Goal: Task Accomplishment & Management: Complete application form

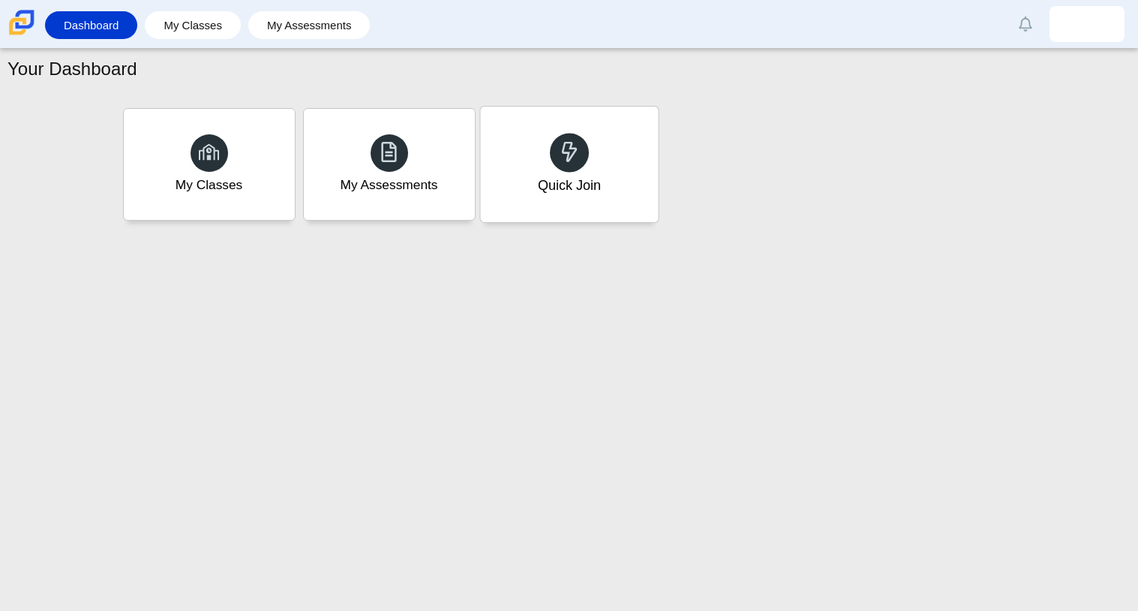
click at [578, 157] on icon at bounding box center [569, 151] width 21 height 21
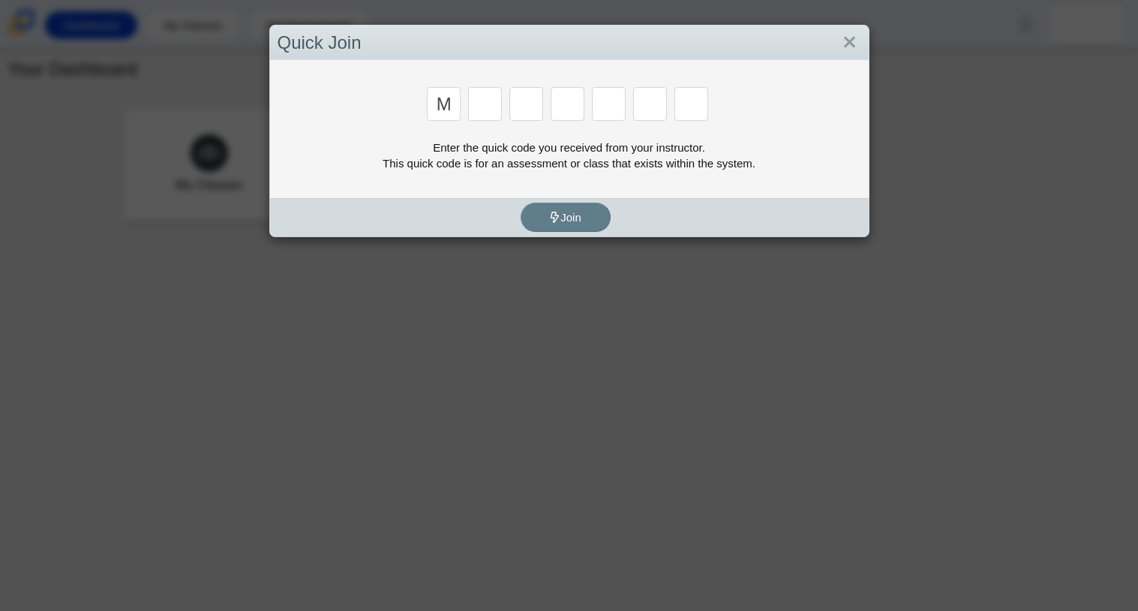
type input "m"
type input "7"
type input "e"
type input "3"
type input "e"
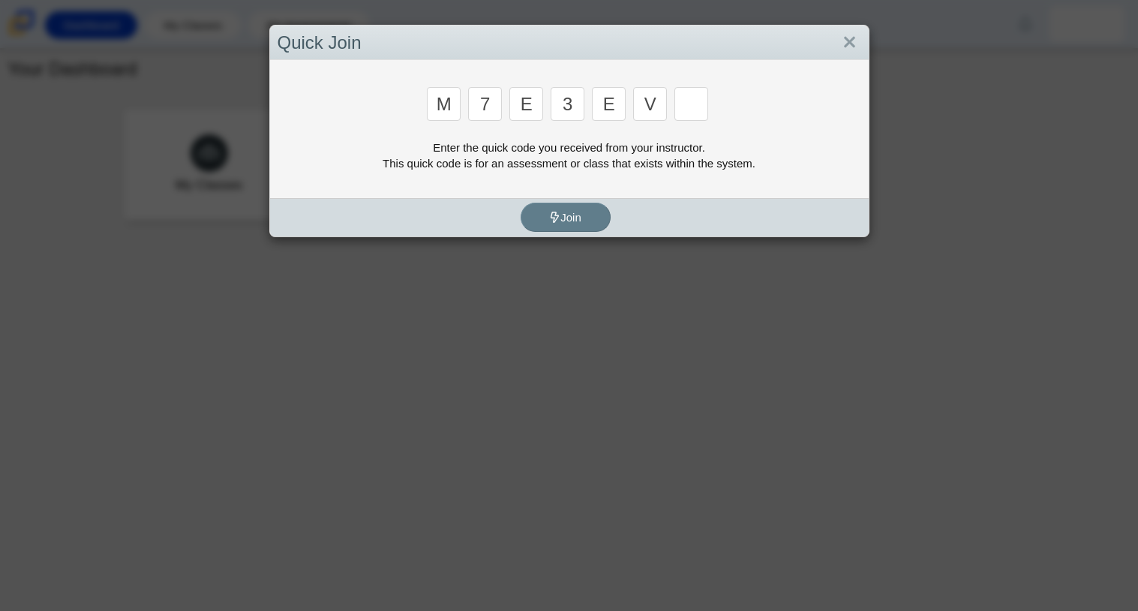
type input "v"
type input "w"
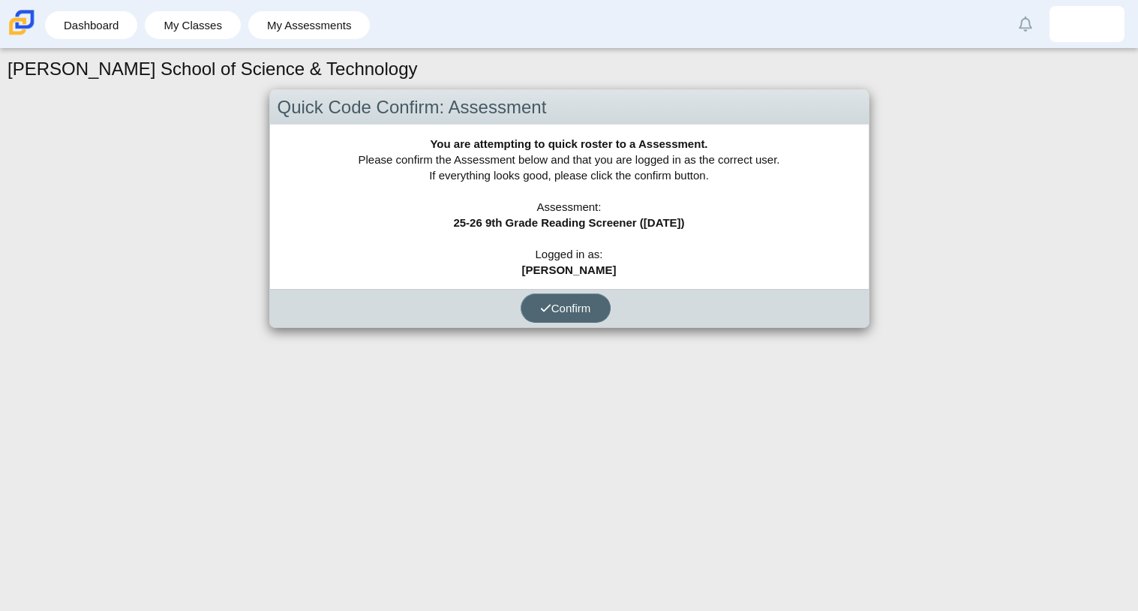
click at [588, 302] on span "Confirm" at bounding box center [565, 308] width 51 height 13
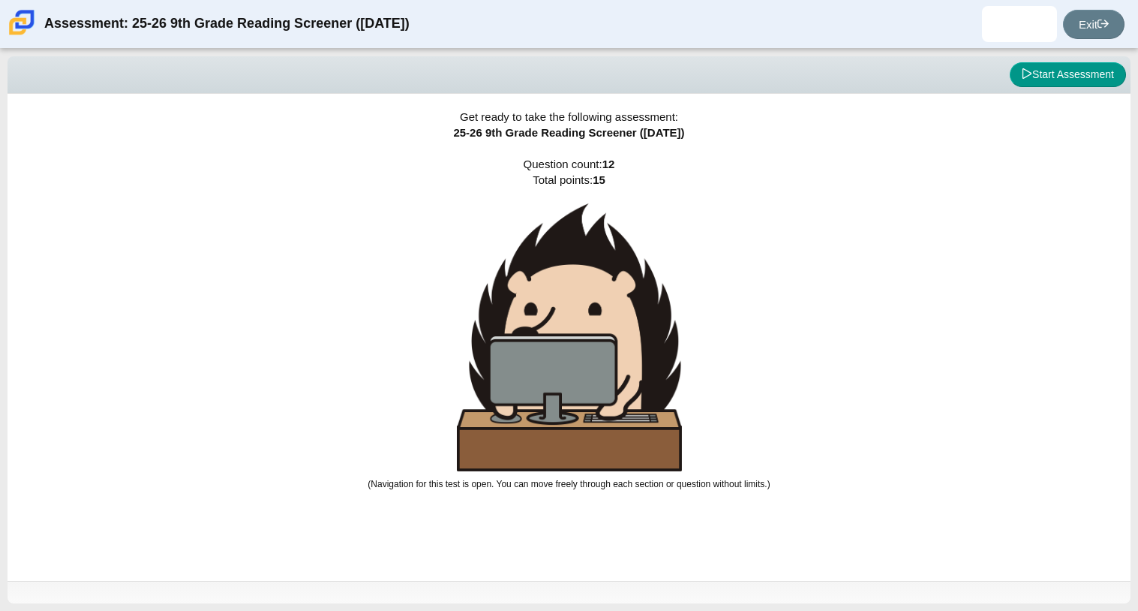
click at [1045, 88] on div "Viewing Question 0 of 12 in Pacing Mode Start Assessment" at bounding box center [569, 75] width 1123 height 38
click at [1043, 77] on button "Start Assessment" at bounding box center [1068, 75] width 116 height 26
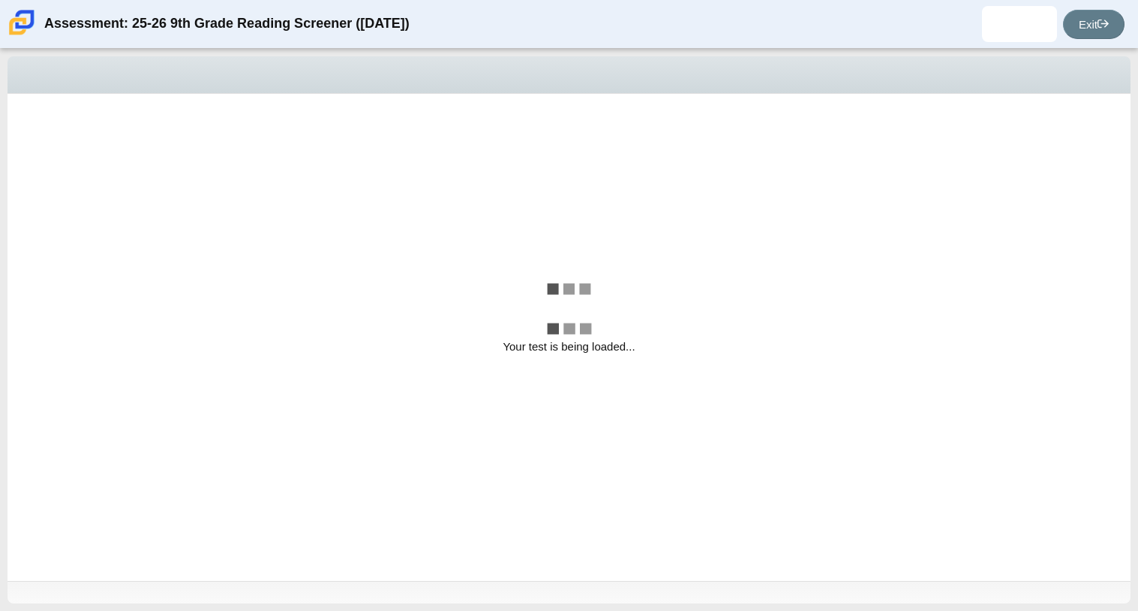
select select "ccc5b315-3c7c-471c-bf90-f22c8299c798"
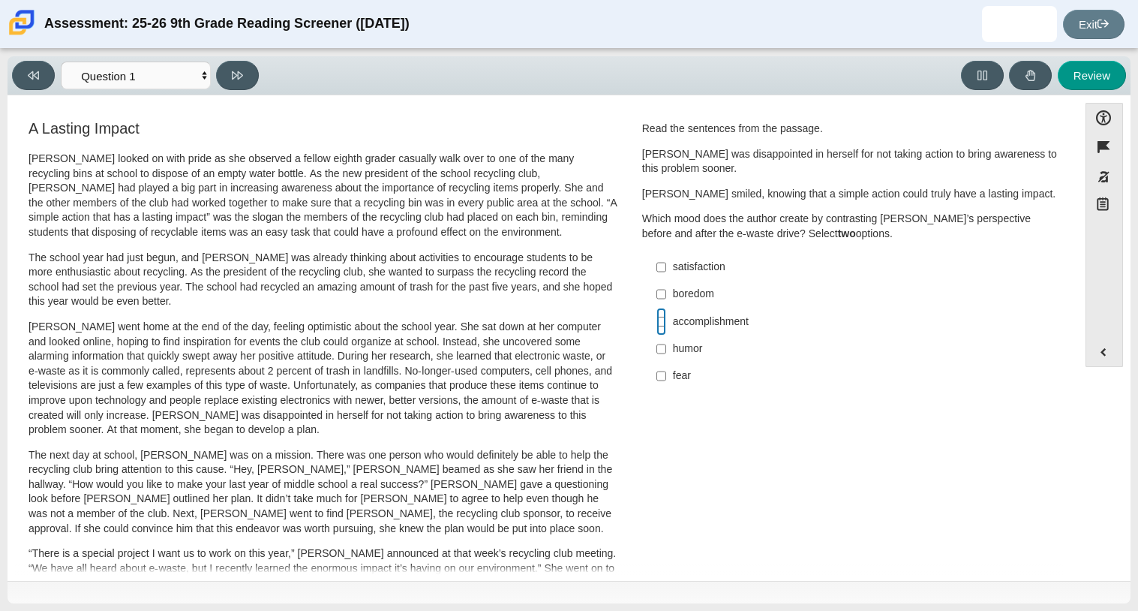
click at [657, 323] on input "accomplishment accomplishment" at bounding box center [662, 321] width 10 height 27
checkbox input "true"
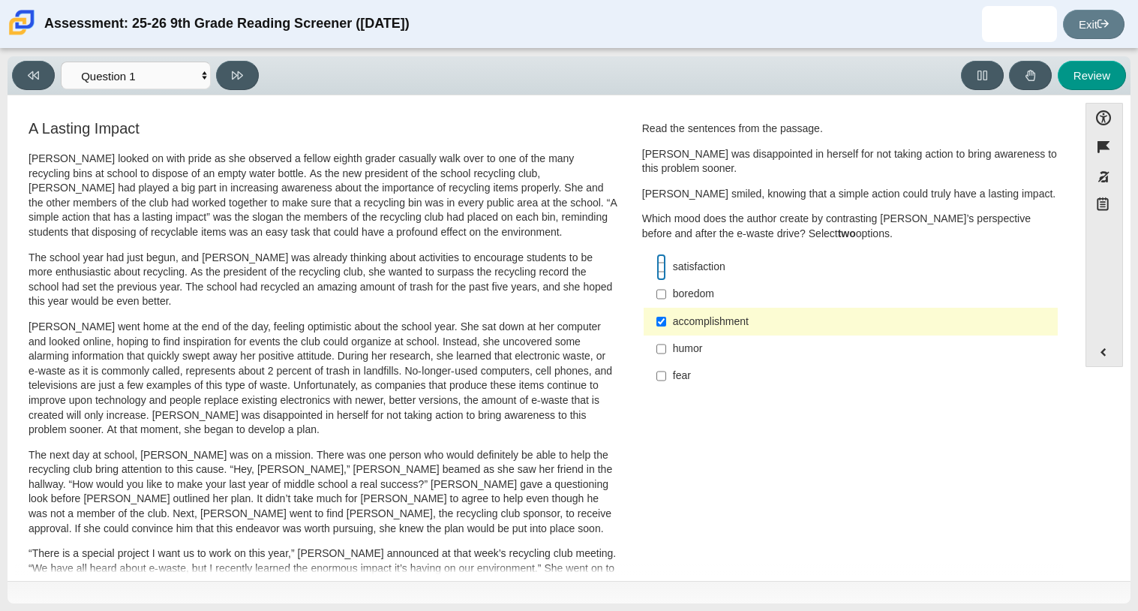
click at [657, 269] on input "satisfaction satisfaction" at bounding box center [662, 267] width 10 height 27
checkbox input "true"
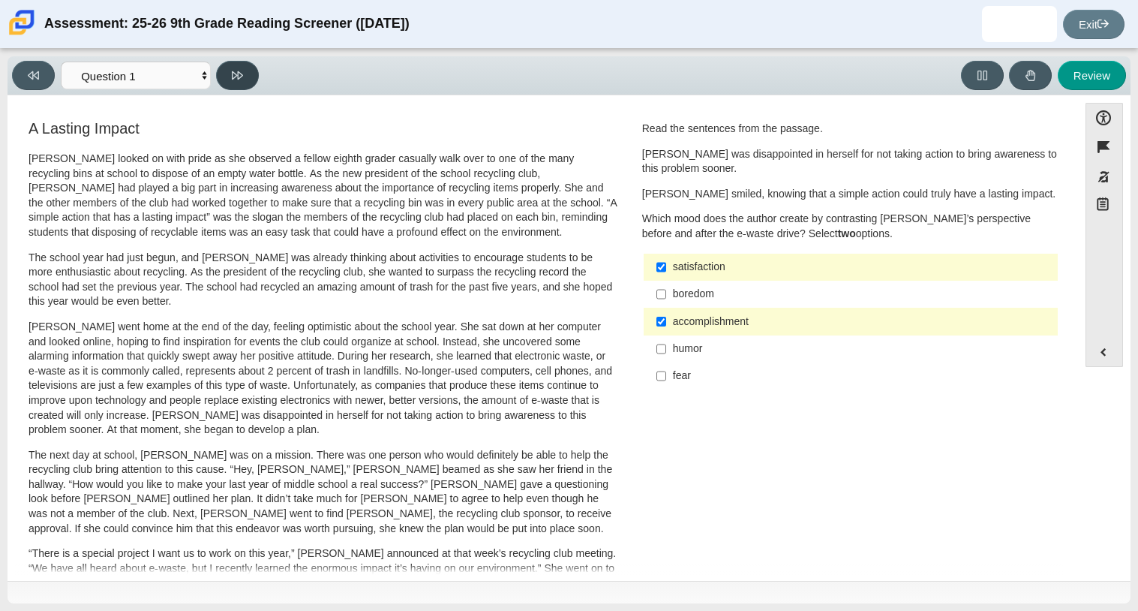
click at [239, 79] on icon at bounding box center [237, 75] width 11 height 11
select select "0ff64528-ffd7-428d-b192-babfaadd44e8"
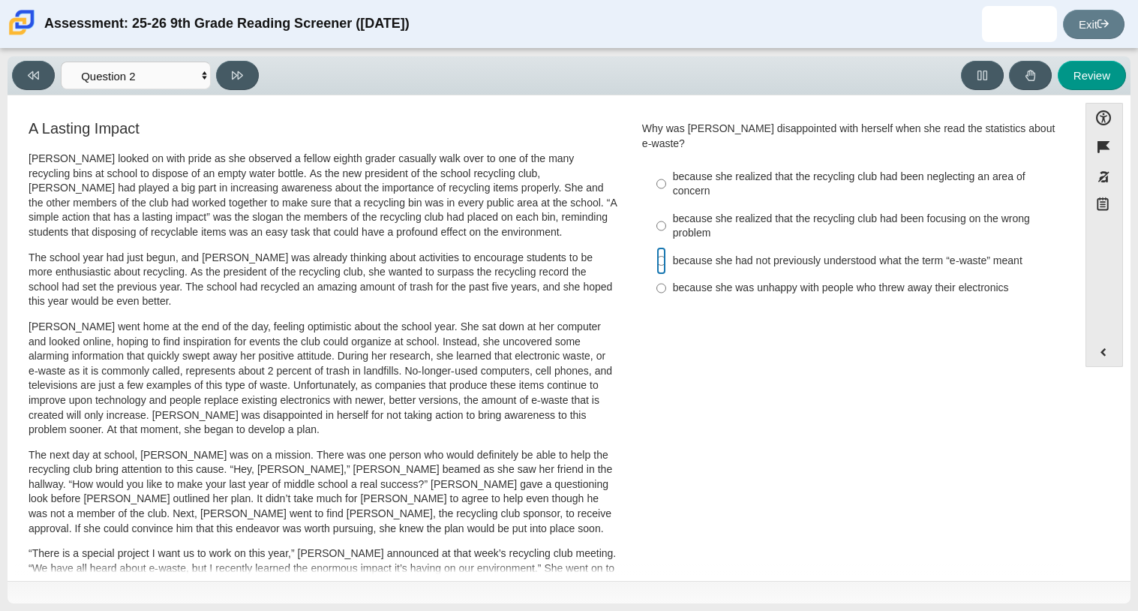
click at [658, 248] on input "because she had not previously understood what the term “e-waste” meant because…" at bounding box center [662, 260] width 10 height 27
radio input "true"
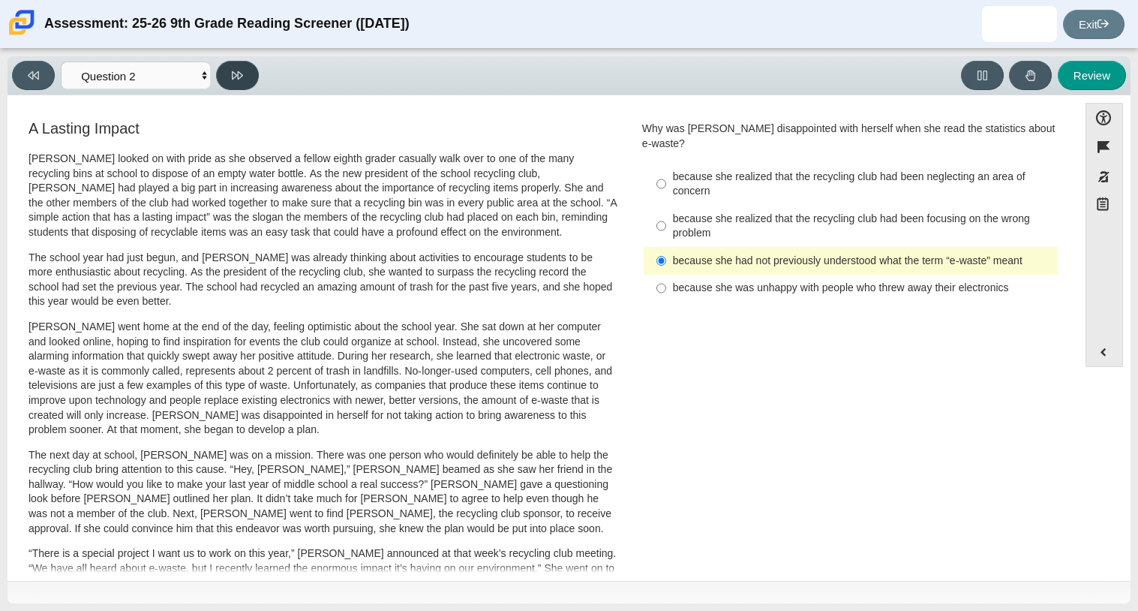
click at [250, 85] on button at bounding box center [237, 75] width 43 height 29
select select "7ce3d843-6974-4858-901c-1ff39630e843"
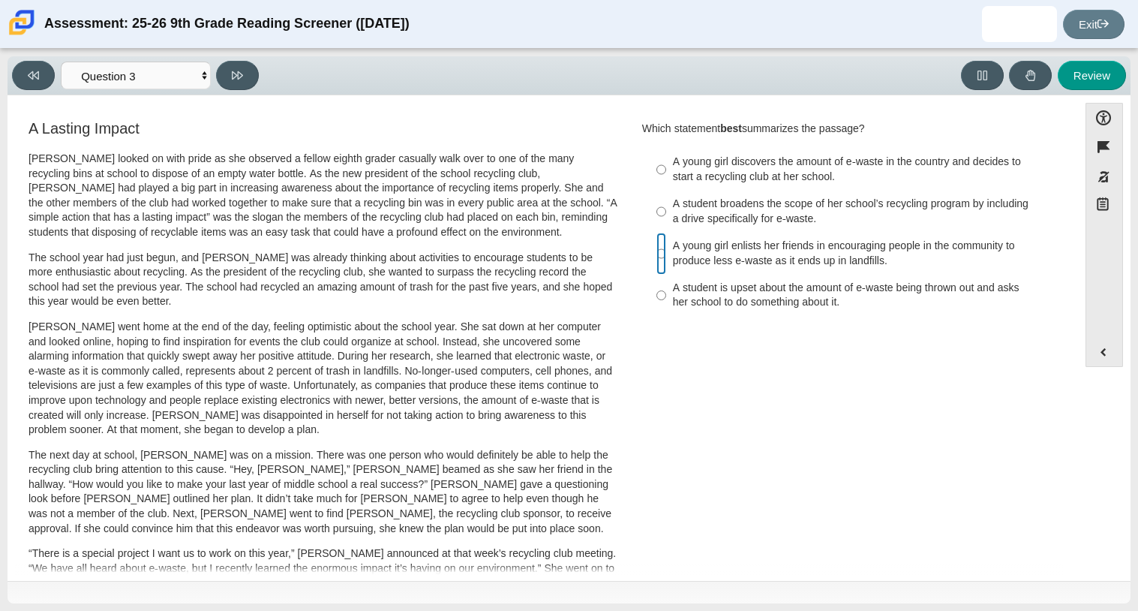
click at [658, 249] on input "A young girl enlists her friends in encouraging people in the community to prod…" at bounding box center [662, 254] width 10 height 42
radio input "true"
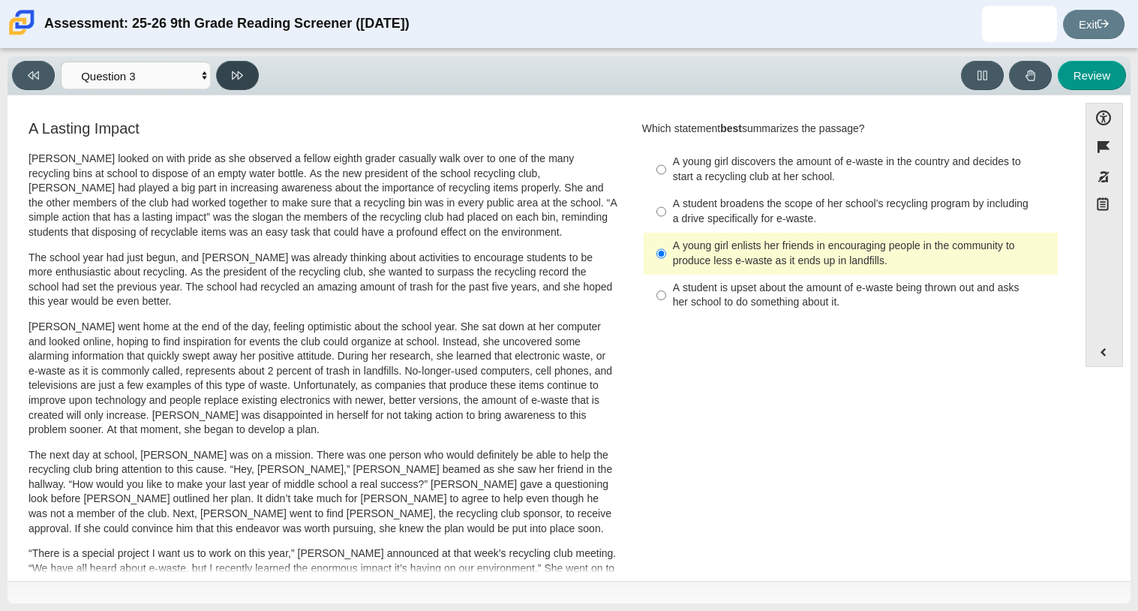
click at [245, 86] on button at bounding box center [237, 75] width 43 height 29
select select "ca9ea0f1-49c5-4bd1-83b0-472c18652b42"
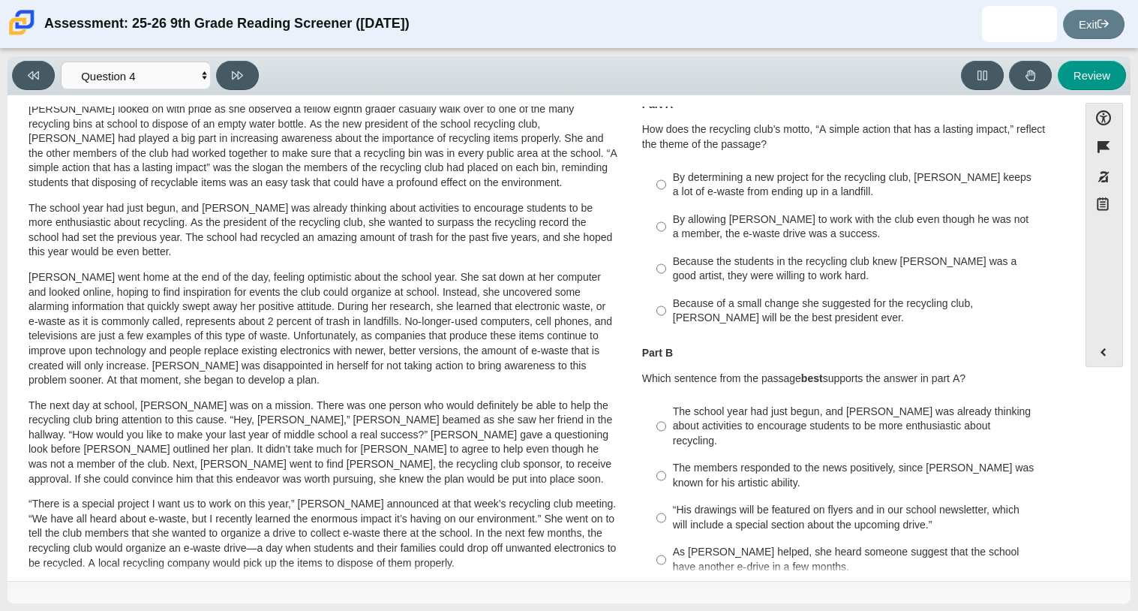
scroll to position [56, 0]
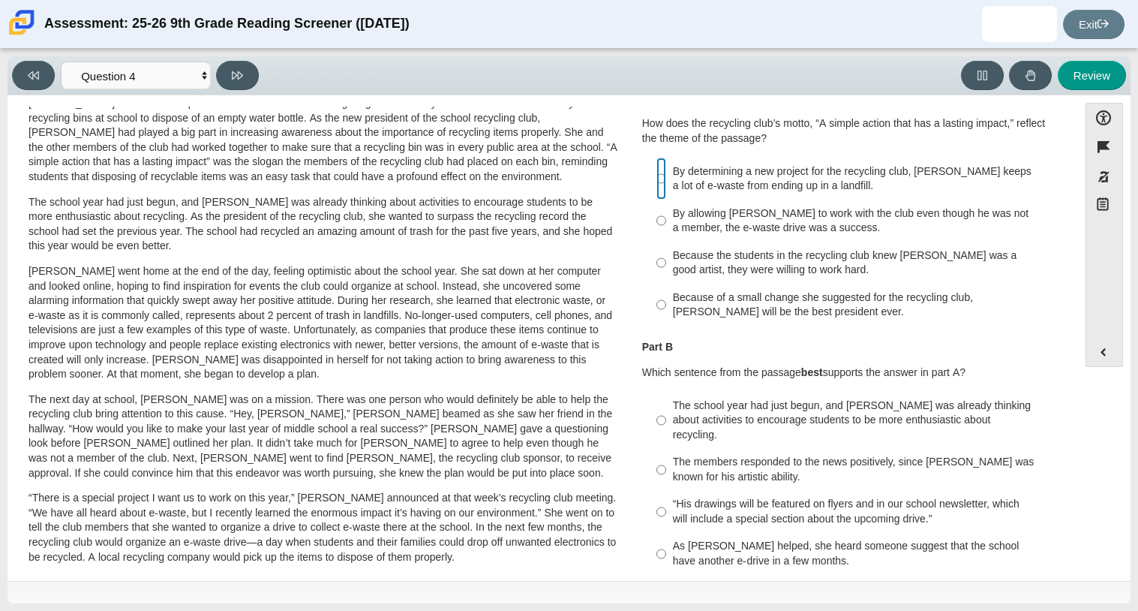
click at [657, 179] on input "By determining a new project for the recycling club, Scarlett keeps a lot of e-…" at bounding box center [662, 179] width 10 height 42
radio input "true"
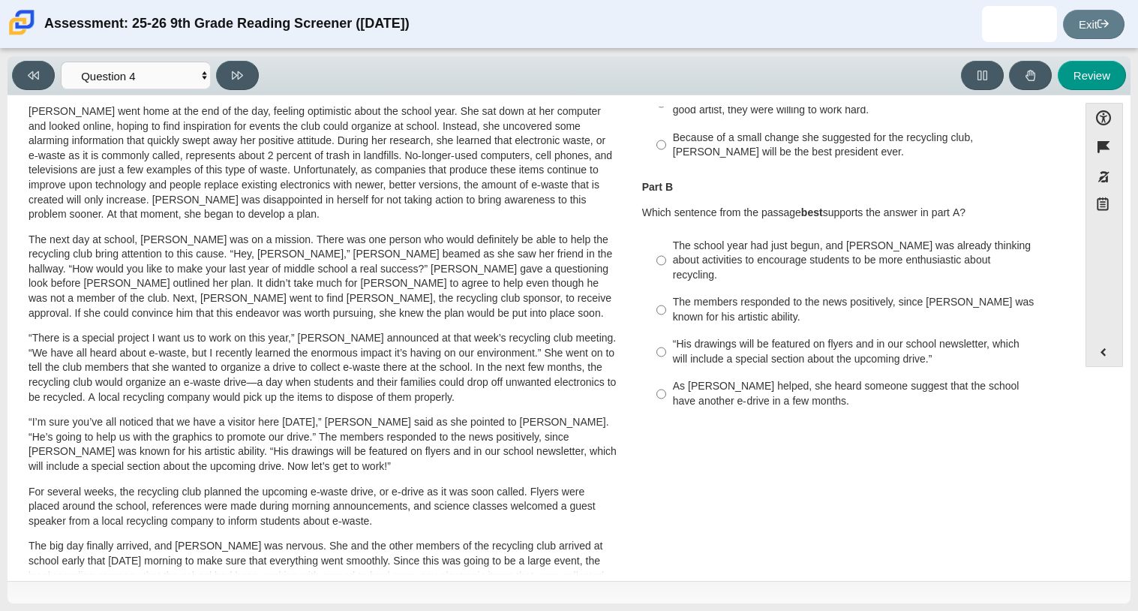
scroll to position [216, 0]
click at [660, 380] on input "As Scarlett helped, she heard someone suggest that the school have another e-dr…" at bounding box center [662, 393] width 10 height 42
radio input "true"
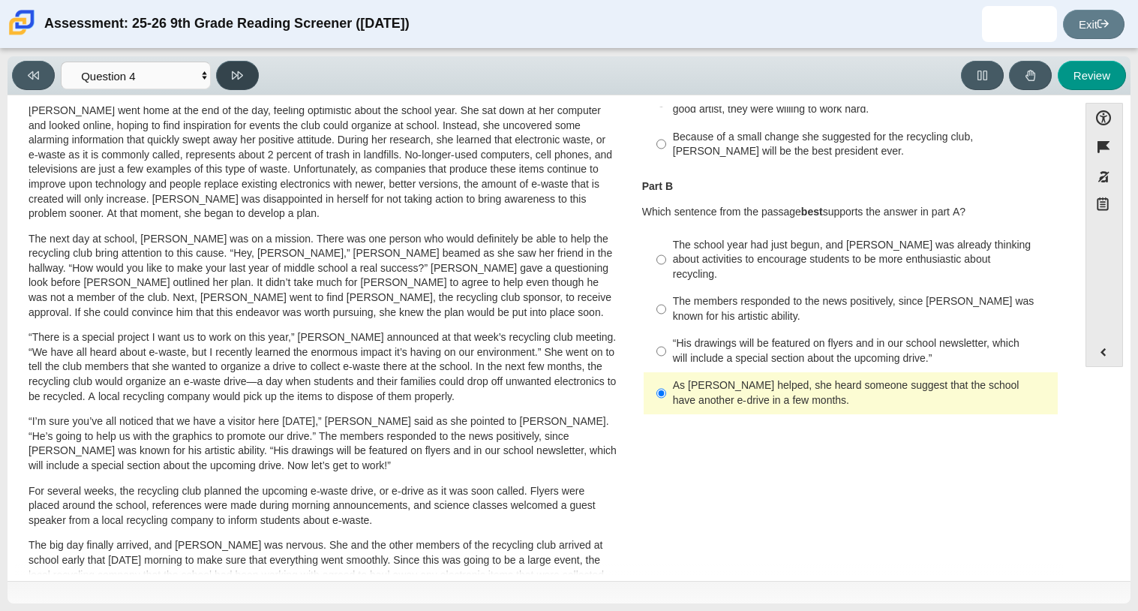
click at [243, 77] on button at bounding box center [237, 75] width 43 height 29
select select "e41f1a79-e29f-4095-8030-a53364015bed"
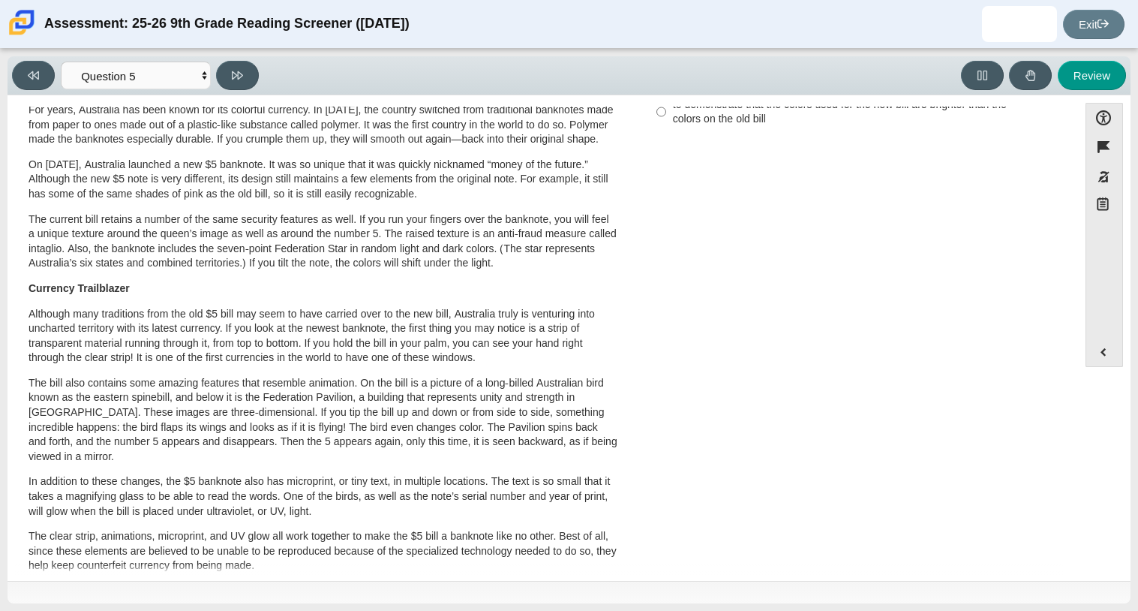
scroll to position [0, 0]
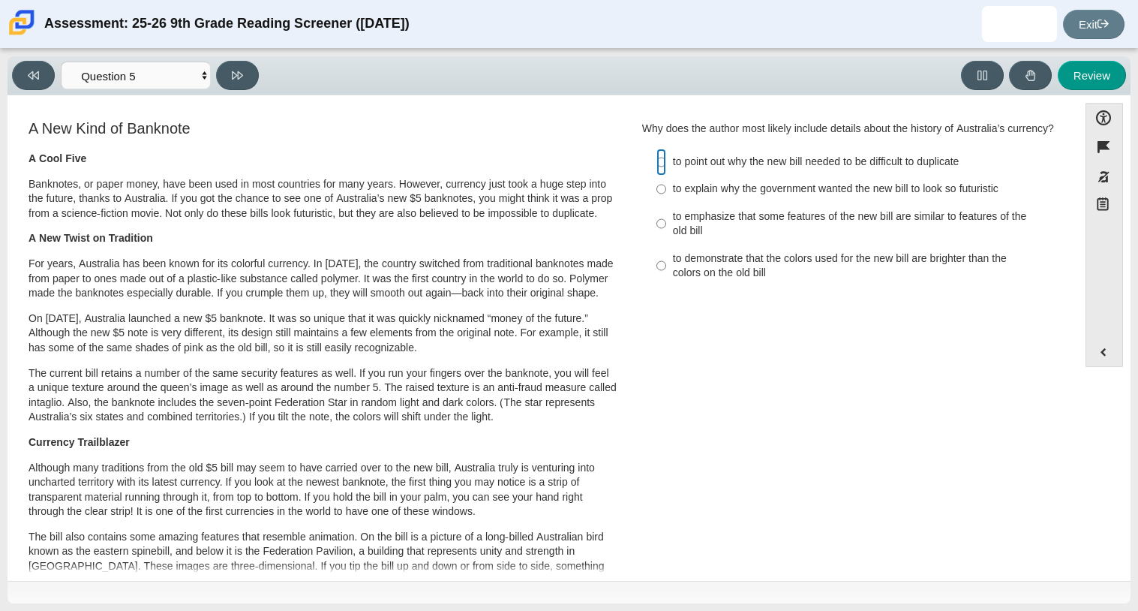
click at [660, 176] on input "to point out why the new bill needed to be difficult to duplicate to point out …" at bounding box center [662, 162] width 10 height 27
radio input "true"
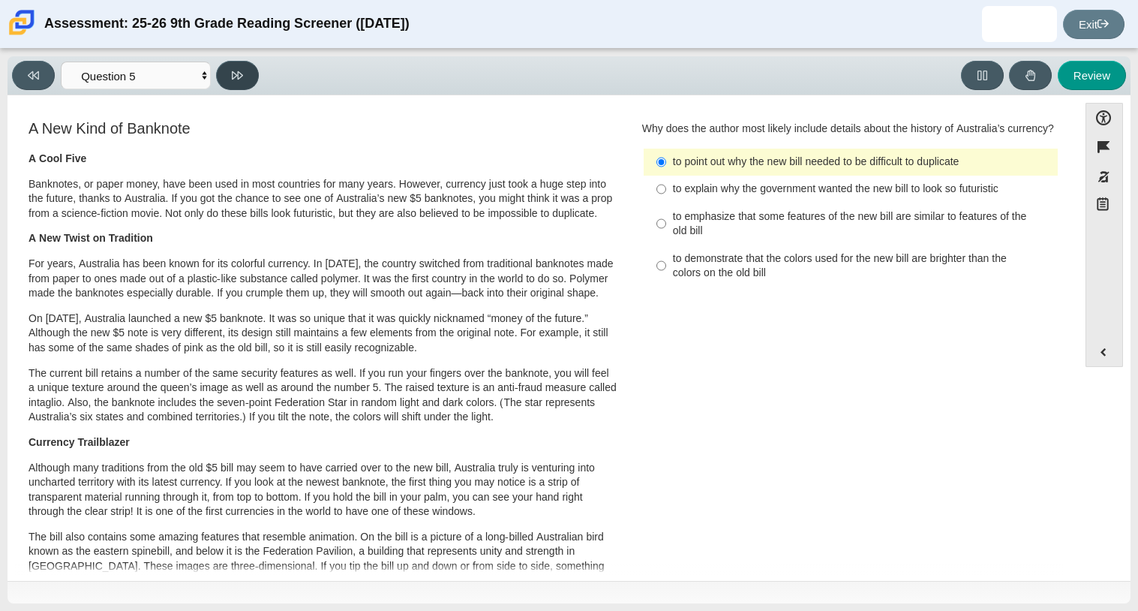
click at [242, 79] on icon at bounding box center [237, 75] width 11 height 11
select select "69146e31-7b3d-4a3e-9ce6-f30c24342ae0"
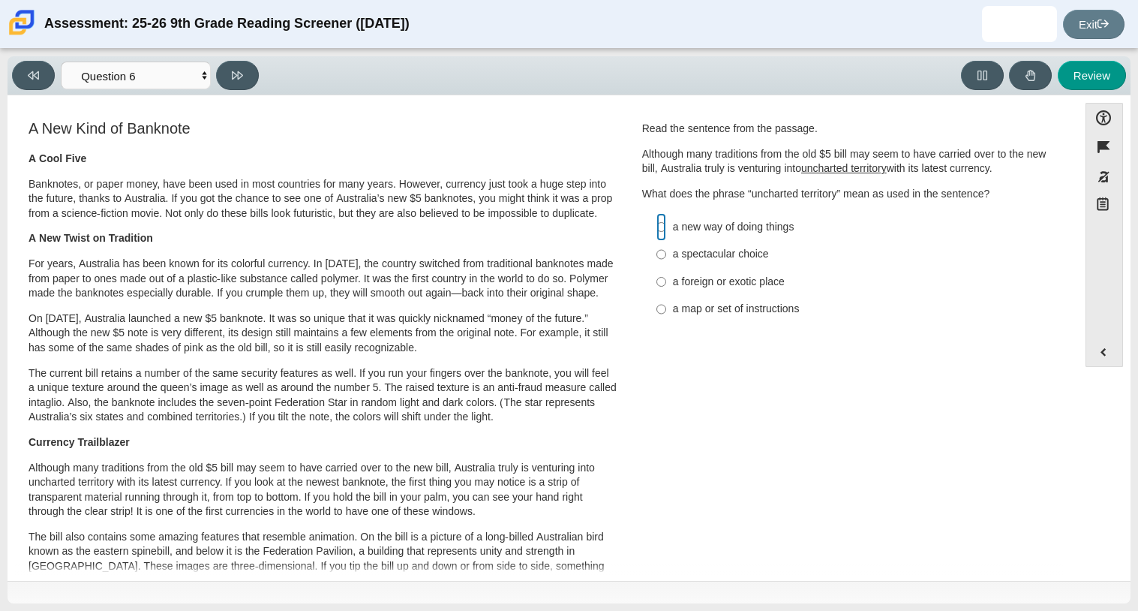
click at [657, 227] on input "a new way of doing things a new way of doing things" at bounding box center [662, 226] width 10 height 27
radio input "true"
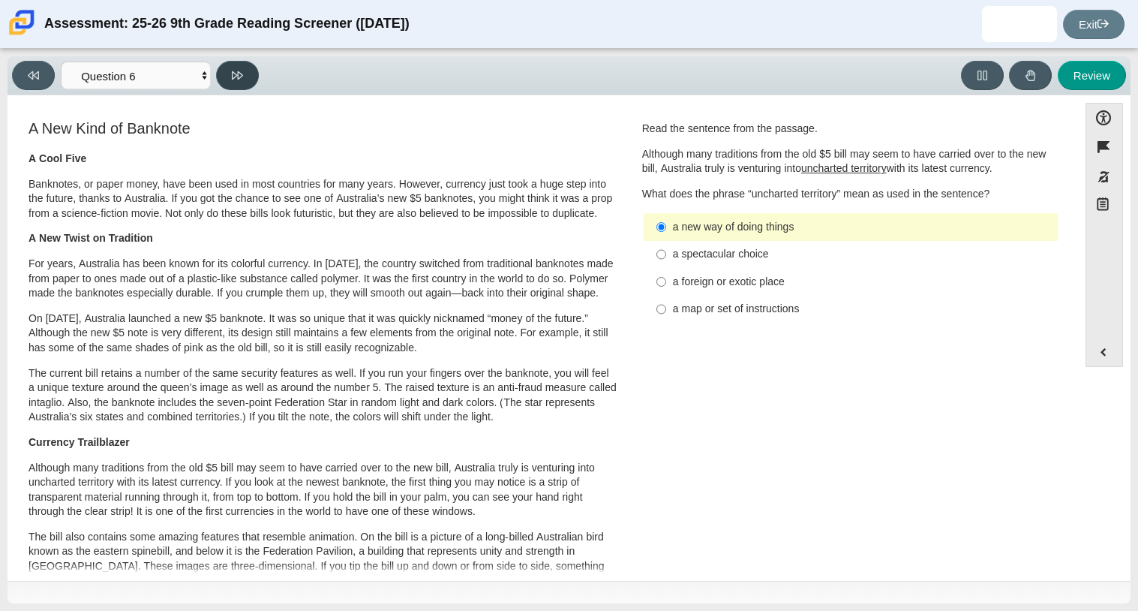
click at [236, 77] on icon at bounding box center [237, 75] width 11 height 11
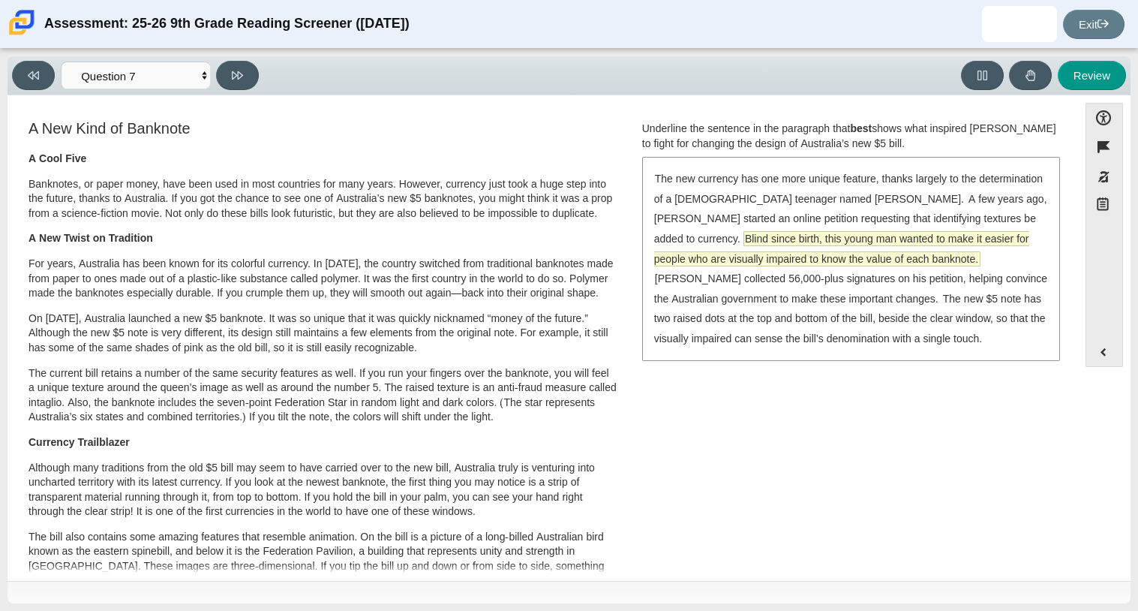
click at [706, 260] on span "Blind since birth, this young man wanted to make it easier for people who are v…" at bounding box center [841, 249] width 375 height 34
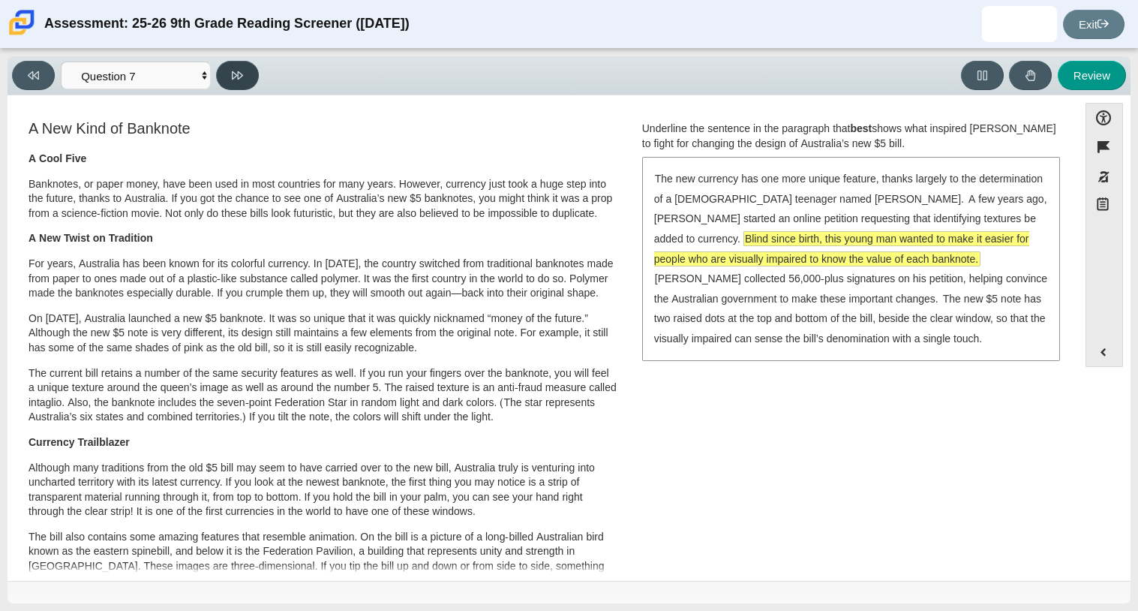
click at [245, 81] on button at bounding box center [237, 75] width 43 height 29
select select "ea8338c2-a6a3-418e-a305-2b963b54a290"
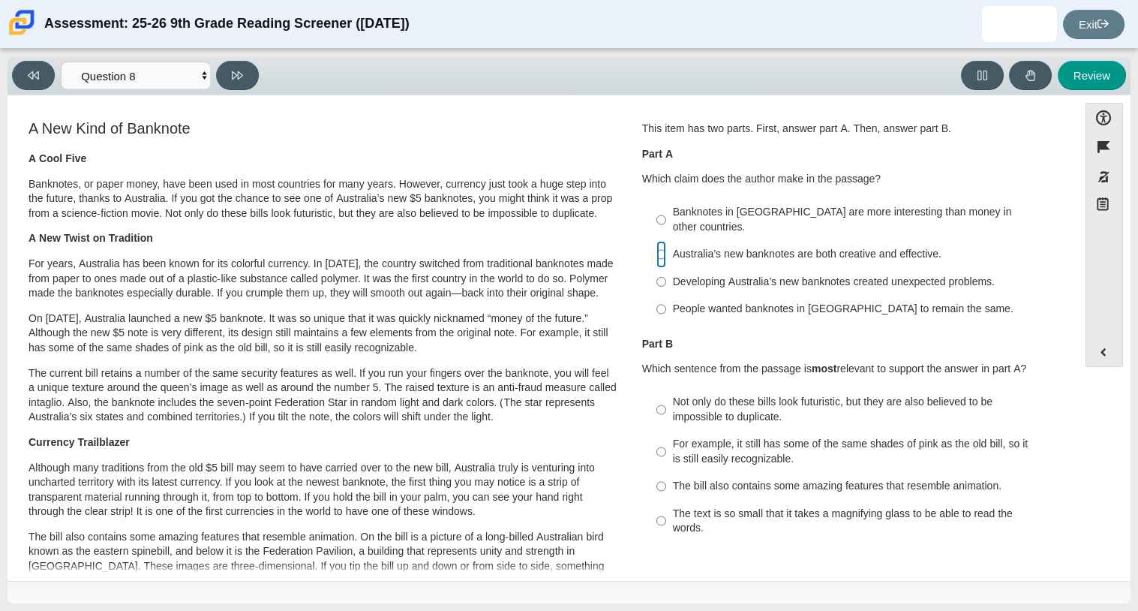
click at [657, 242] on input "Australia’s new banknotes are both creative and effective. Australia’s new bank…" at bounding box center [662, 254] width 10 height 27
radio input "true"
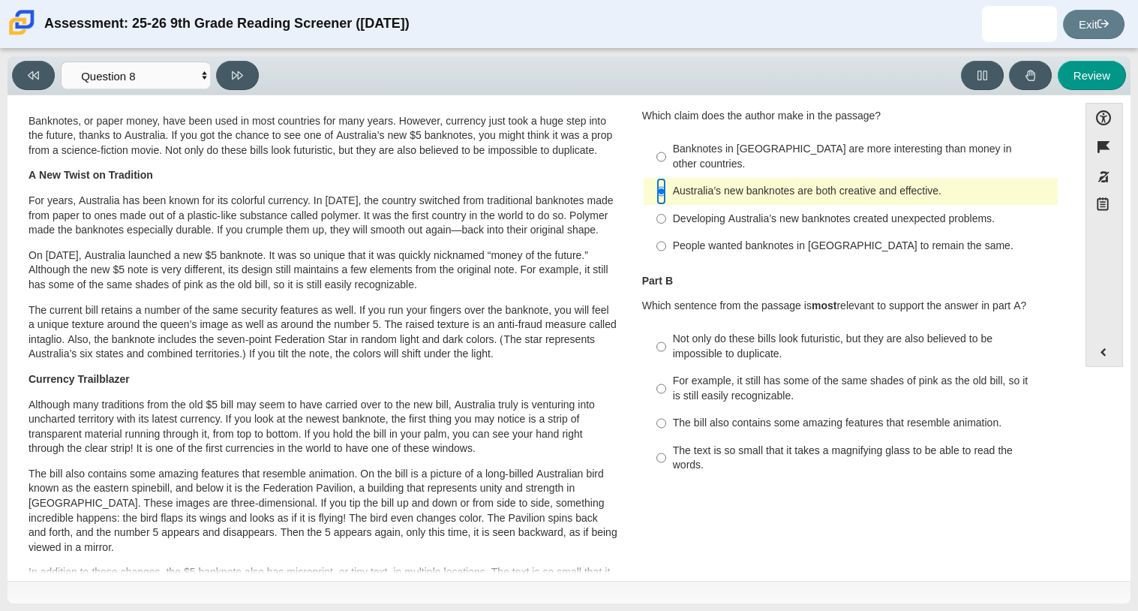
scroll to position [68, 0]
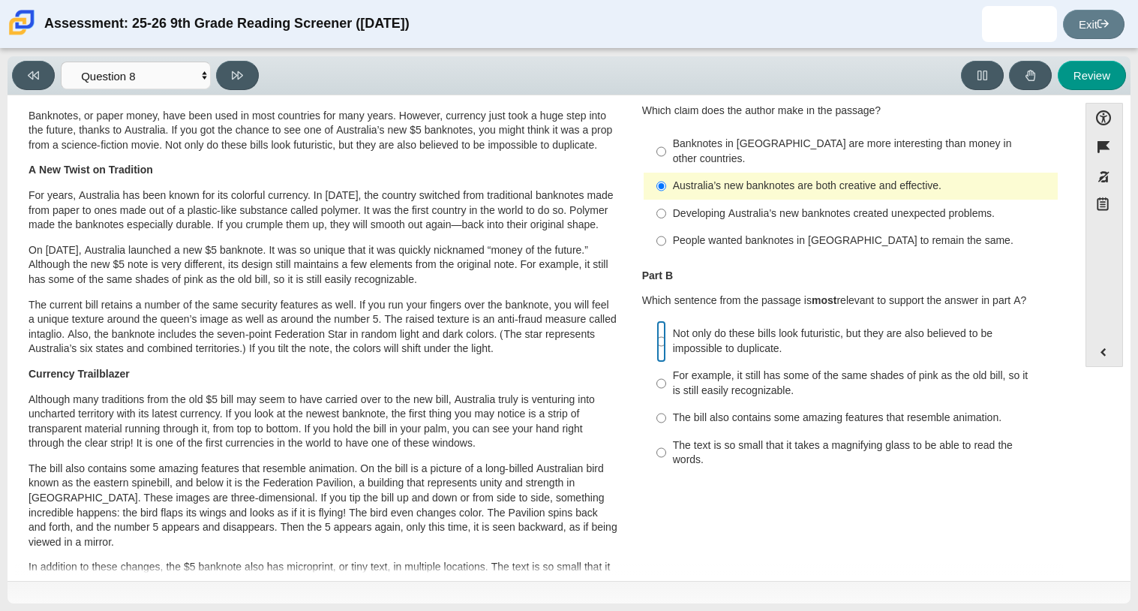
click at [660, 327] on input "Not only do these bills look futuristic, but they are also believed to be impos…" at bounding box center [662, 341] width 10 height 42
radio input "true"
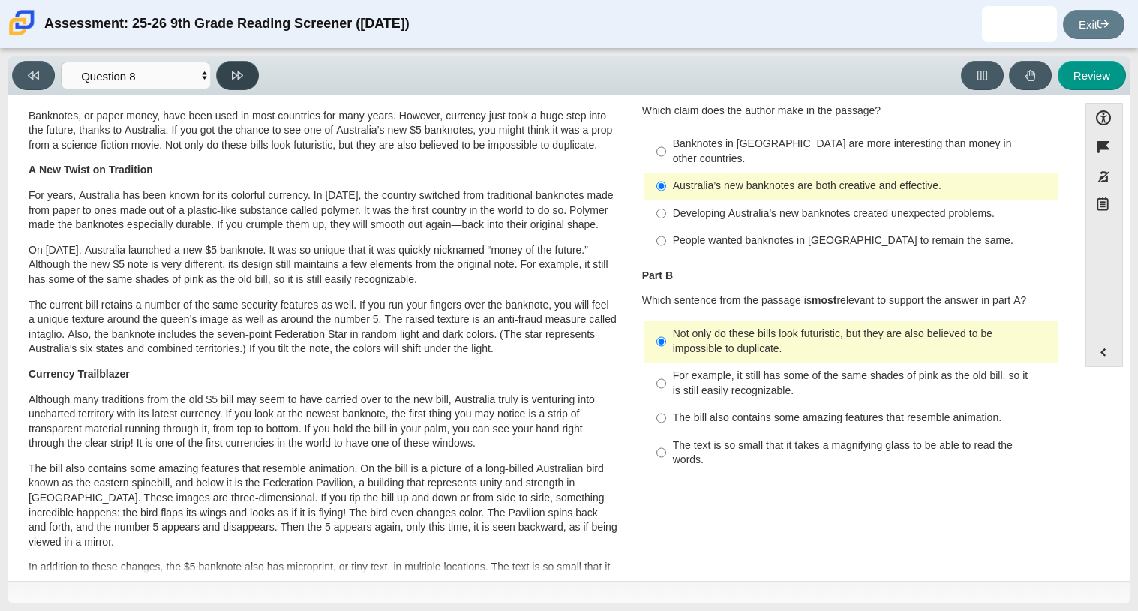
click at [225, 80] on button at bounding box center [237, 75] width 43 height 29
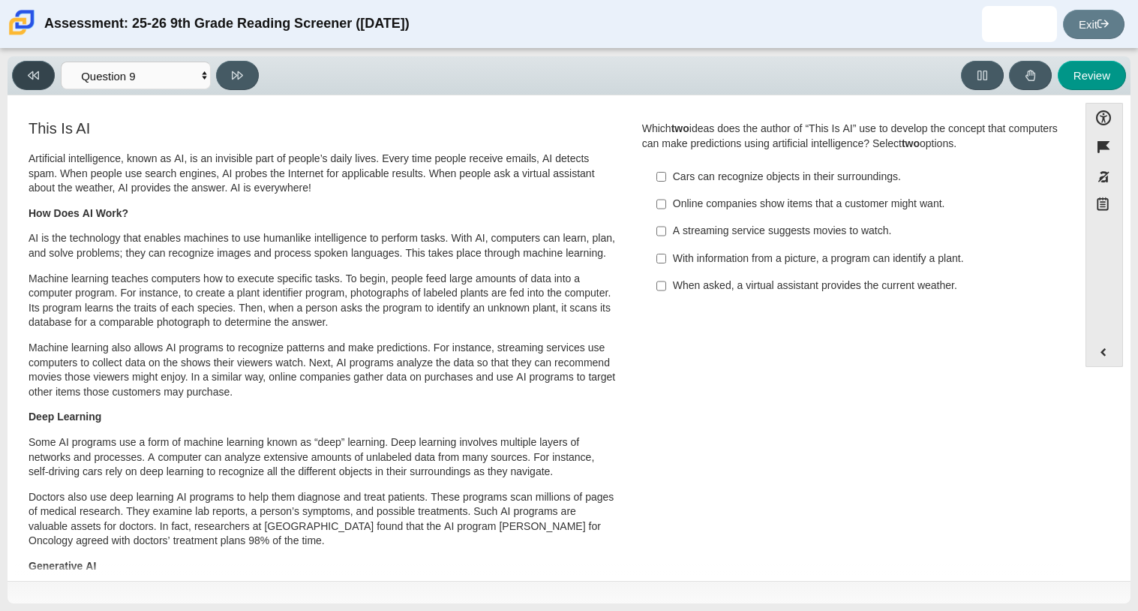
click at [38, 77] on icon at bounding box center [33, 75] width 11 height 8
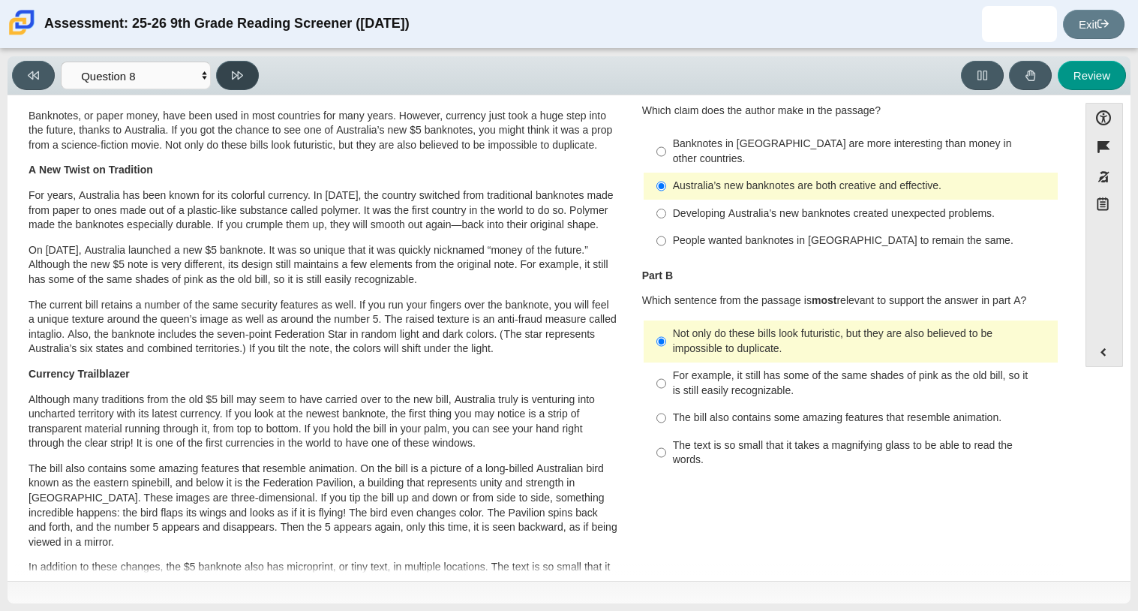
click at [238, 83] on button at bounding box center [237, 75] width 43 height 29
select select "89f058d6-b15c-4ef5-a4b3-fdaffb8868b6"
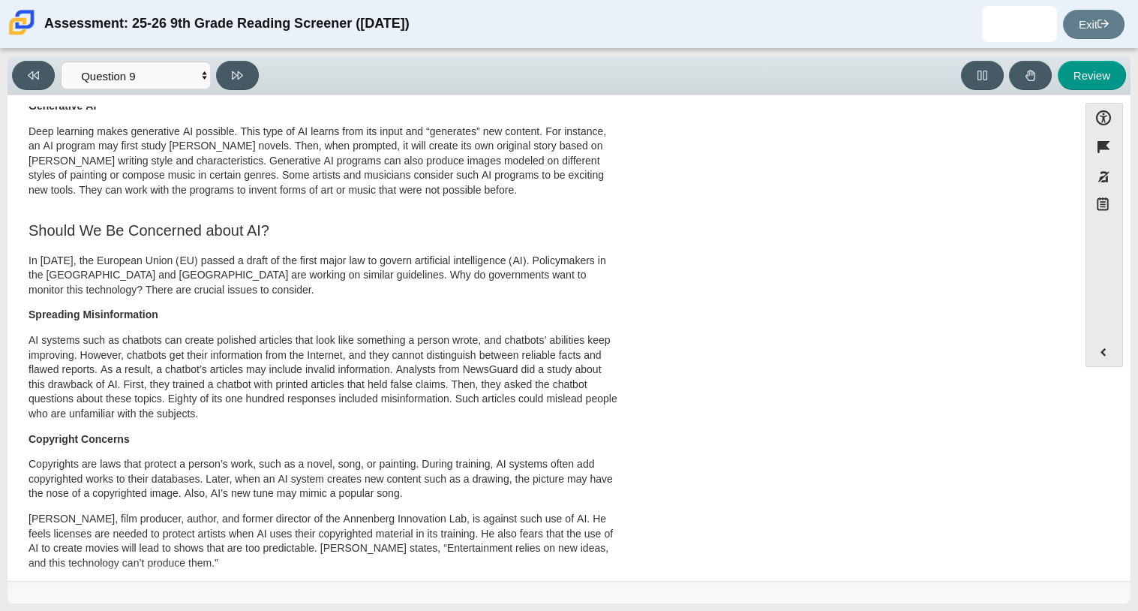
scroll to position [0, 0]
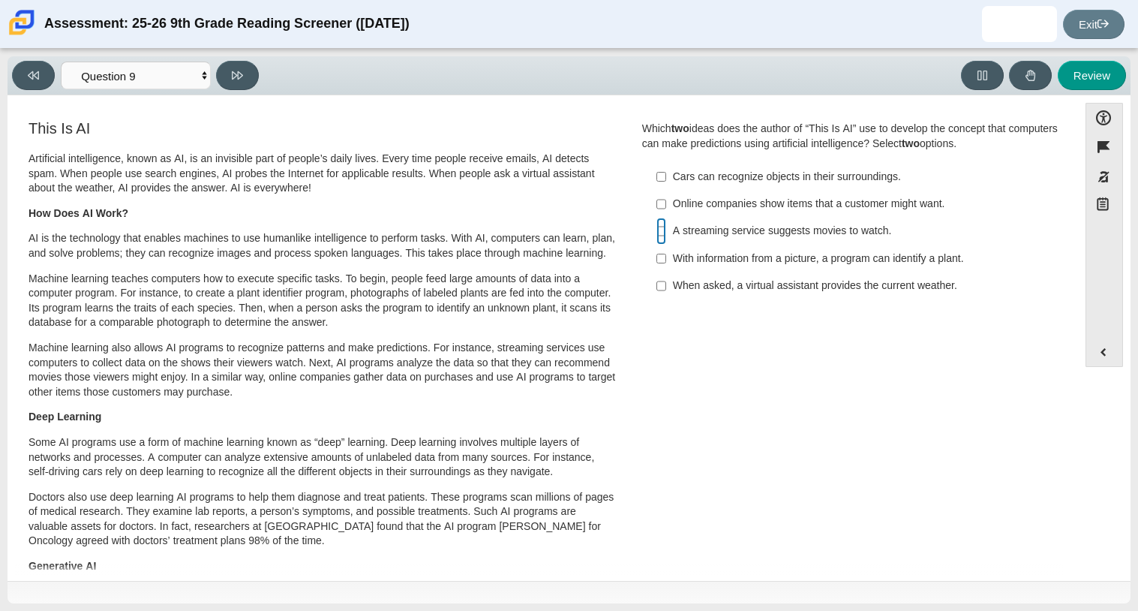
click at [657, 228] on input "A streaming service suggests movies to watch. A streaming service suggests movi…" at bounding box center [662, 231] width 10 height 27
checkbox input "true"
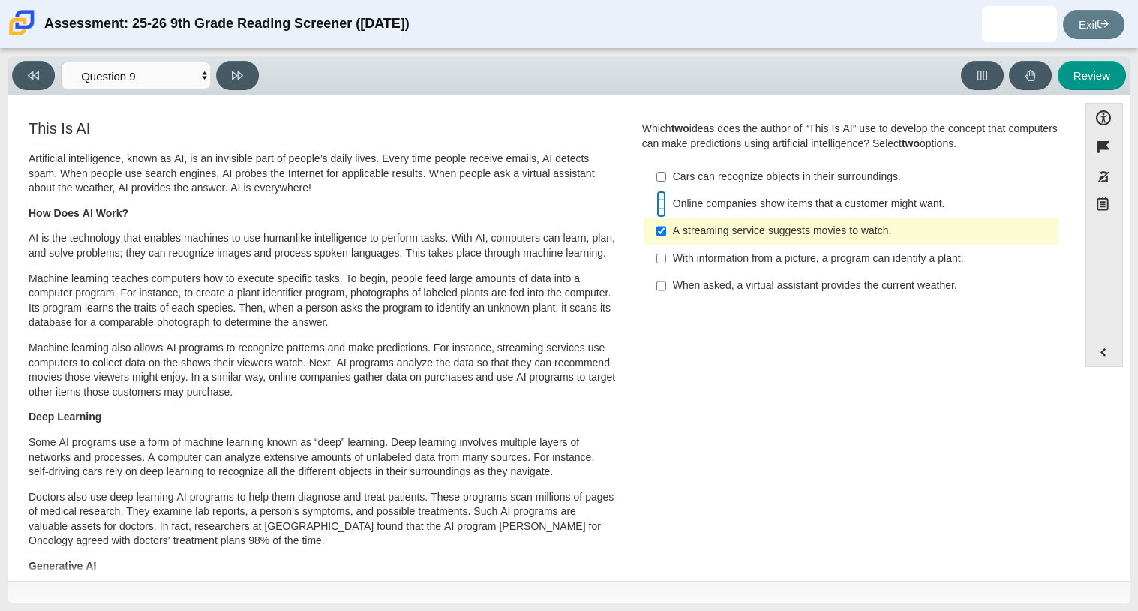
click at [657, 205] on input "Online companies show items that a customer might want. Online companies show i…" at bounding box center [662, 204] width 10 height 27
checkbox input "true"
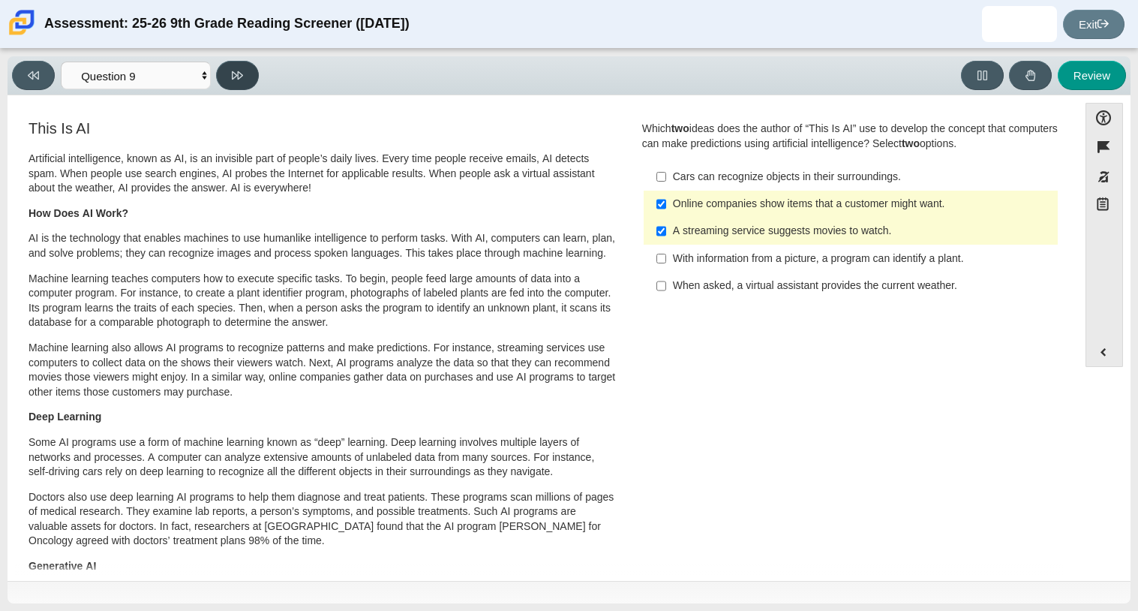
click at [245, 80] on button at bounding box center [237, 75] width 43 height 29
select select "cdf3c14e-a918-44d1-9b63-3db0fa81641e"
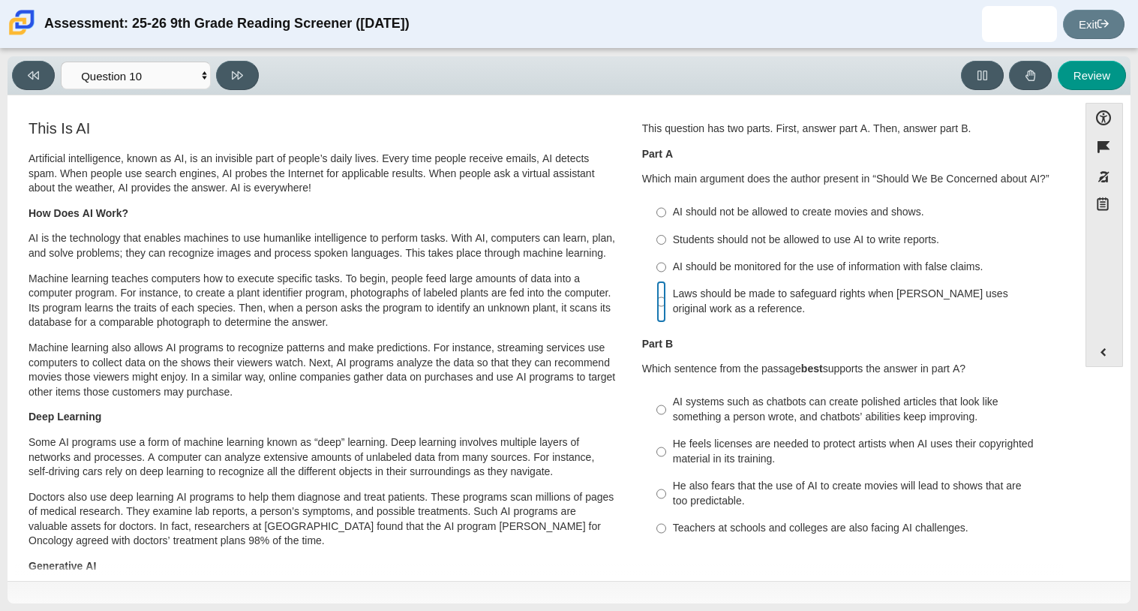
click at [657, 299] on input "Laws should be made to safeguard rights when AI uses original work as a referen…" at bounding box center [662, 302] width 10 height 42
radio input "true"
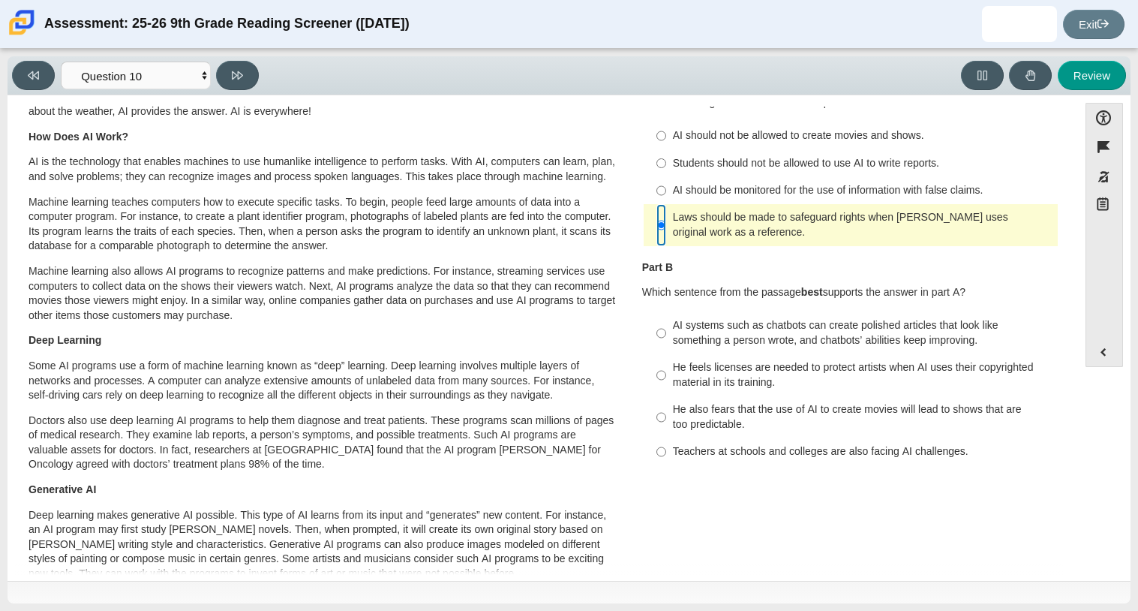
scroll to position [77, 0]
click at [658, 414] on input "He also fears that the use of AI to create movies will lead to shows that are t…" at bounding box center [662, 417] width 10 height 42
radio input "true"
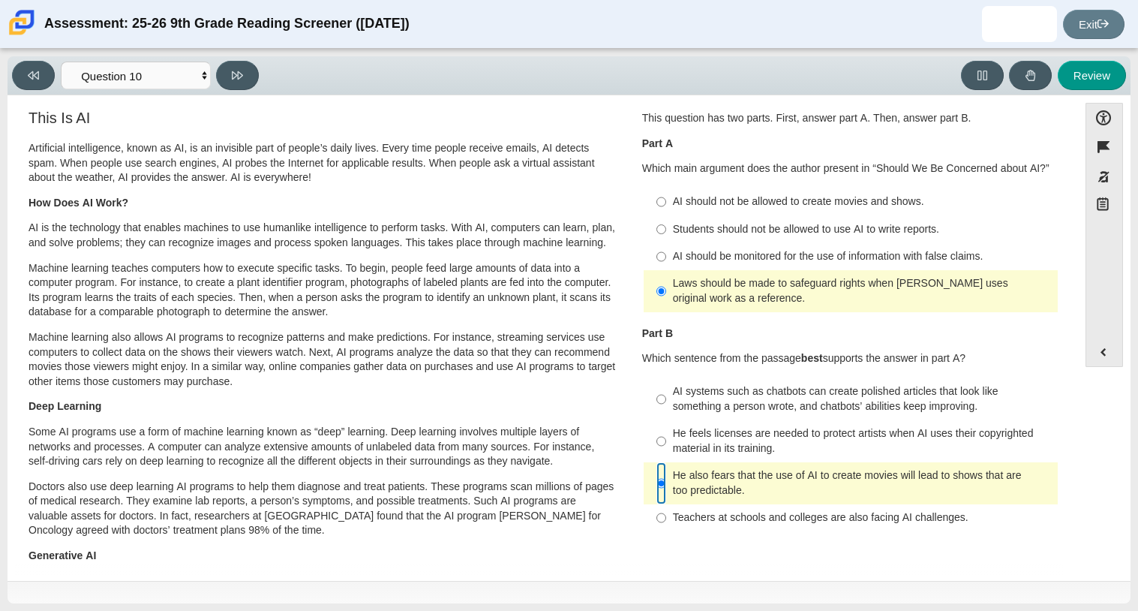
scroll to position [9, 0]
click at [664, 404] on label "AI systems such as chatbots can create polished articles that look like somethi…" at bounding box center [852, 401] width 412 height 42
click at [664, 404] on input "AI systems such as chatbots can create polished articles that look like somethi…" at bounding box center [662, 401] width 10 height 42
radio input "true"
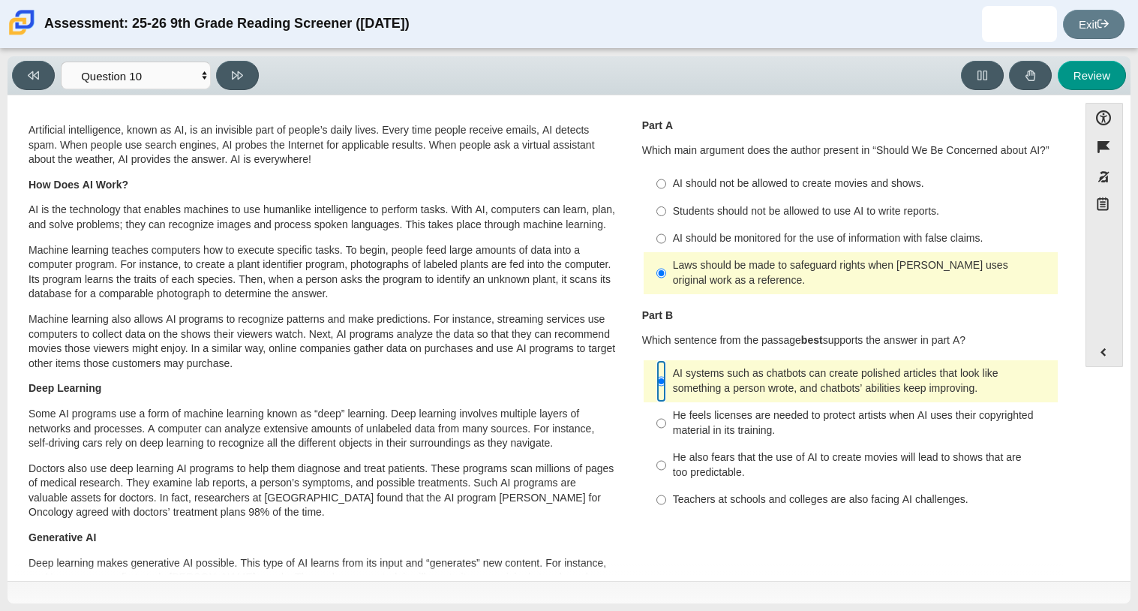
scroll to position [0, 0]
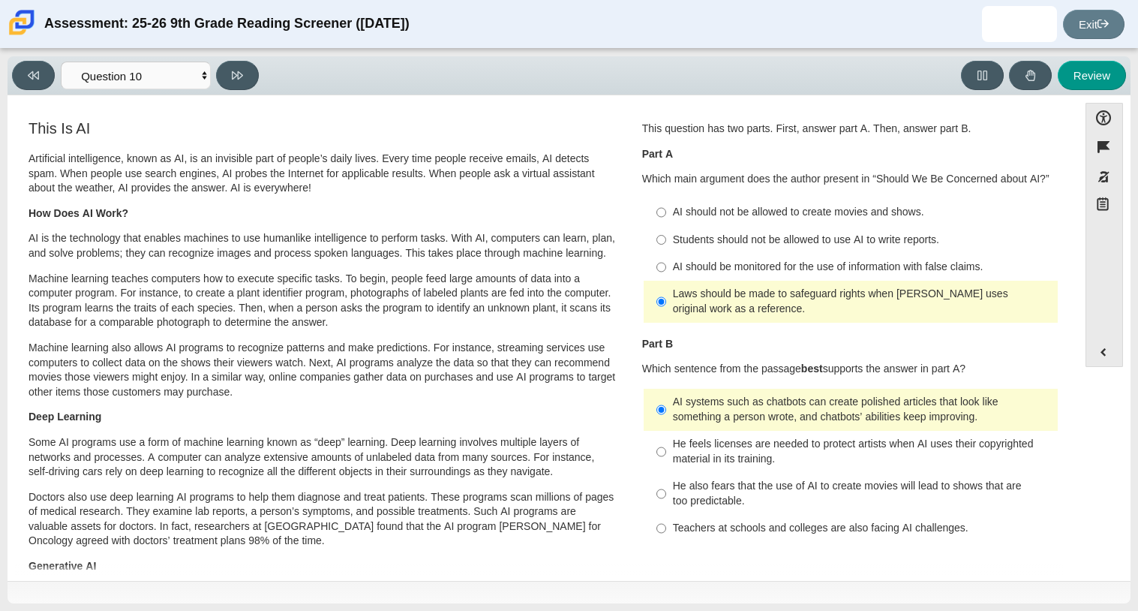
click at [663, 266] on label "AI should be monitored for the use of information with false claims. AI should …" at bounding box center [852, 267] width 412 height 27
click at [663, 266] on input "AI should be monitored for the use of information with false claims. AI should …" at bounding box center [662, 267] width 10 height 27
radio input "true"
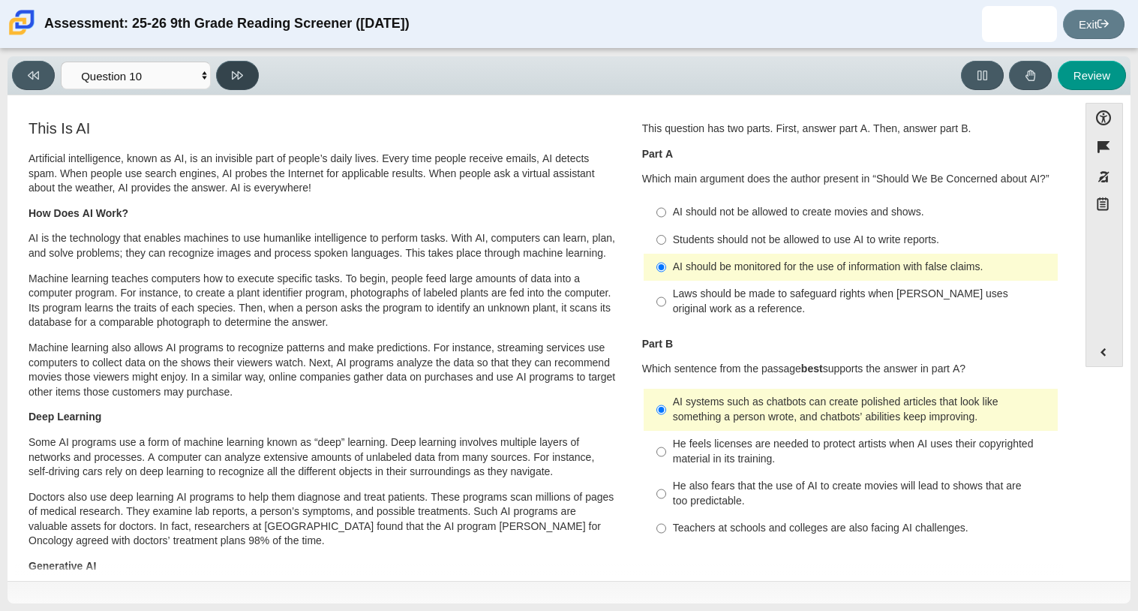
click at [226, 83] on button at bounding box center [237, 75] width 43 height 29
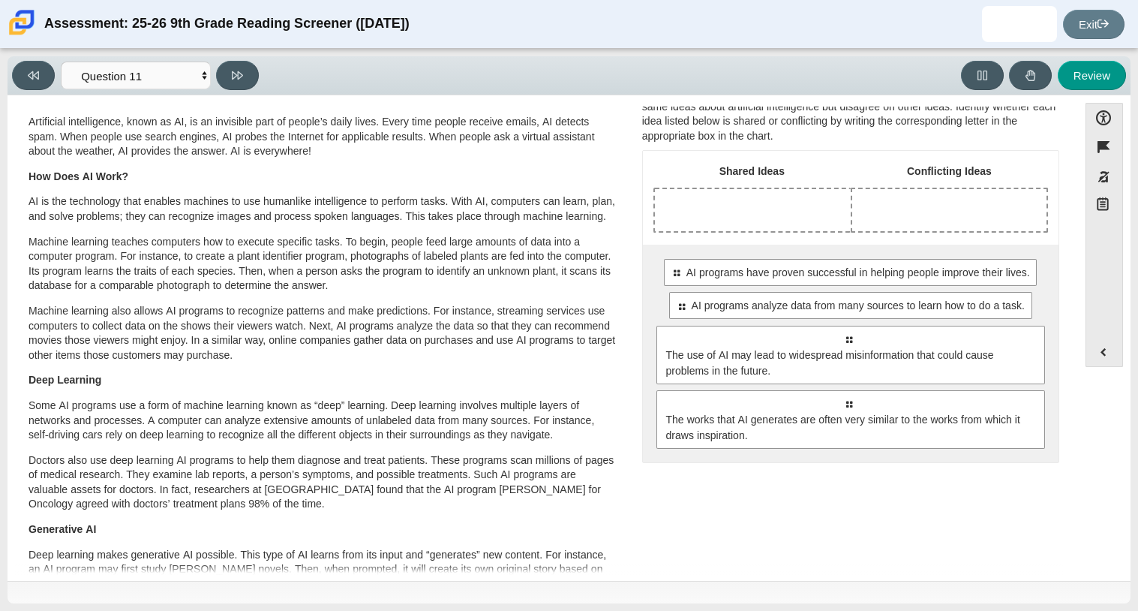
scroll to position [34, 0]
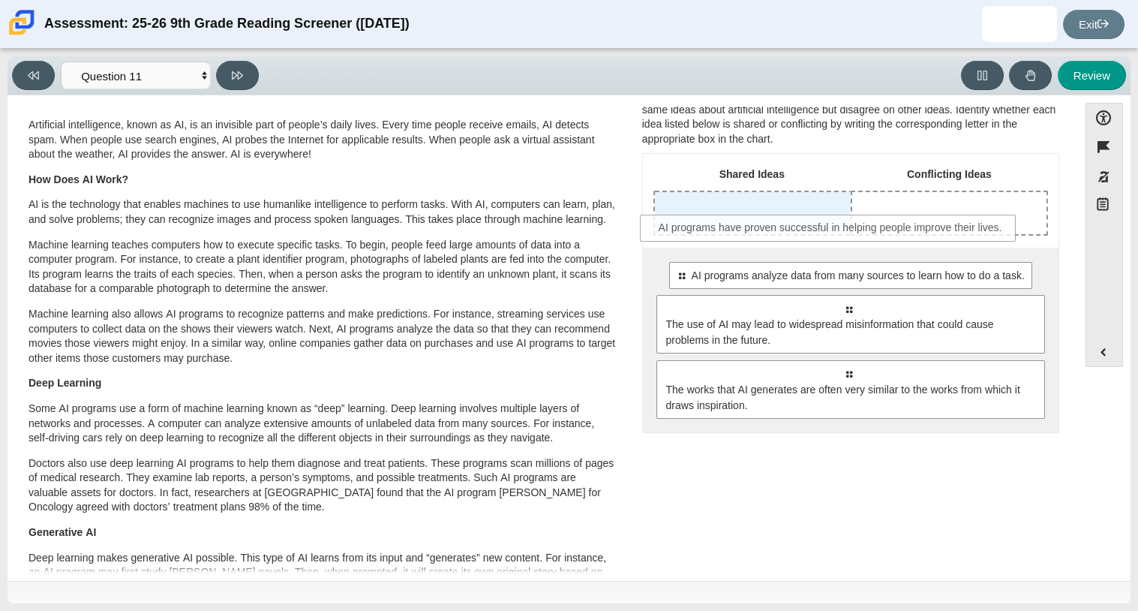
drag, startPoint x: 697, startPoint y: 266, endPoint x: 681, endPoint y: 218, distance: 50.1
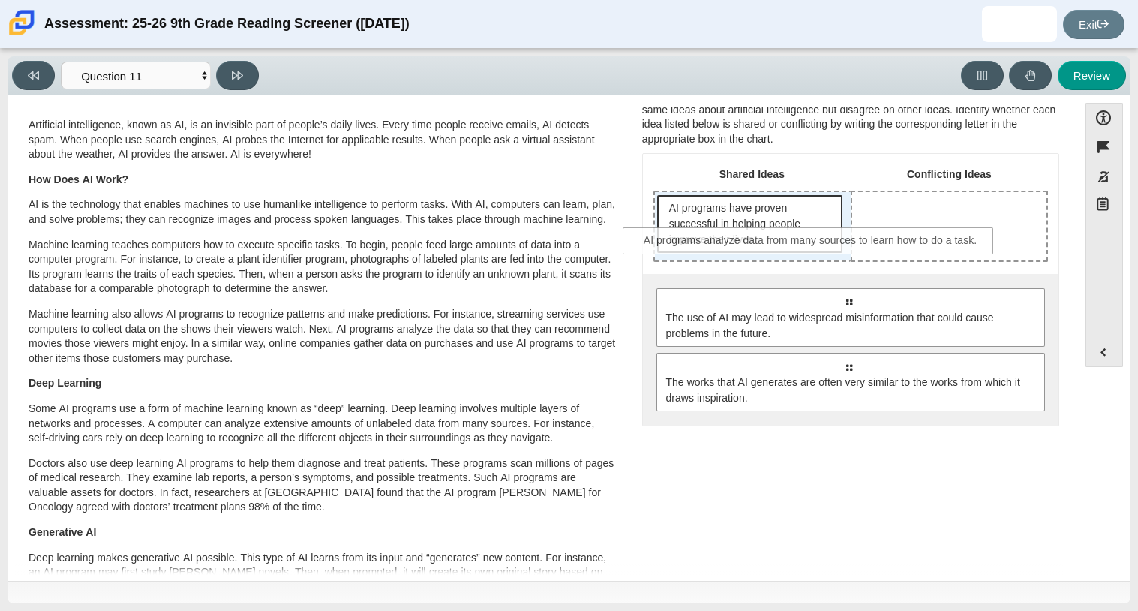
drag, startPoint x: 765, startPoint y: 306, endPoint x: 729, endPoint y: 246, distance: 70.4
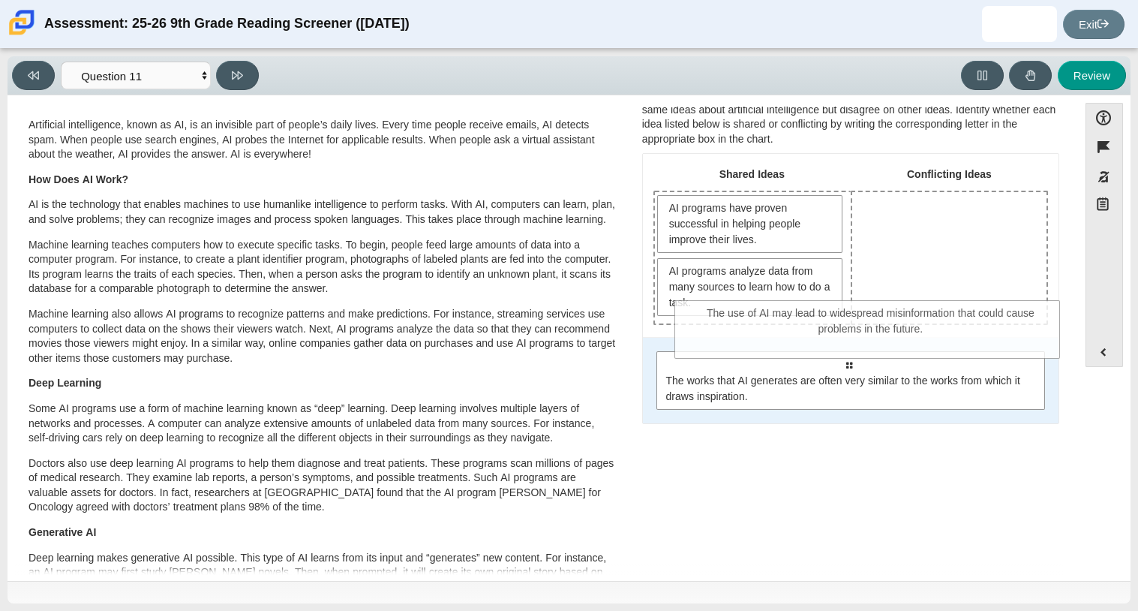
drag, startPoint x: 771, startPoint y: 397, endPoint x: 793, endPoint y: 347, distance: 54.4
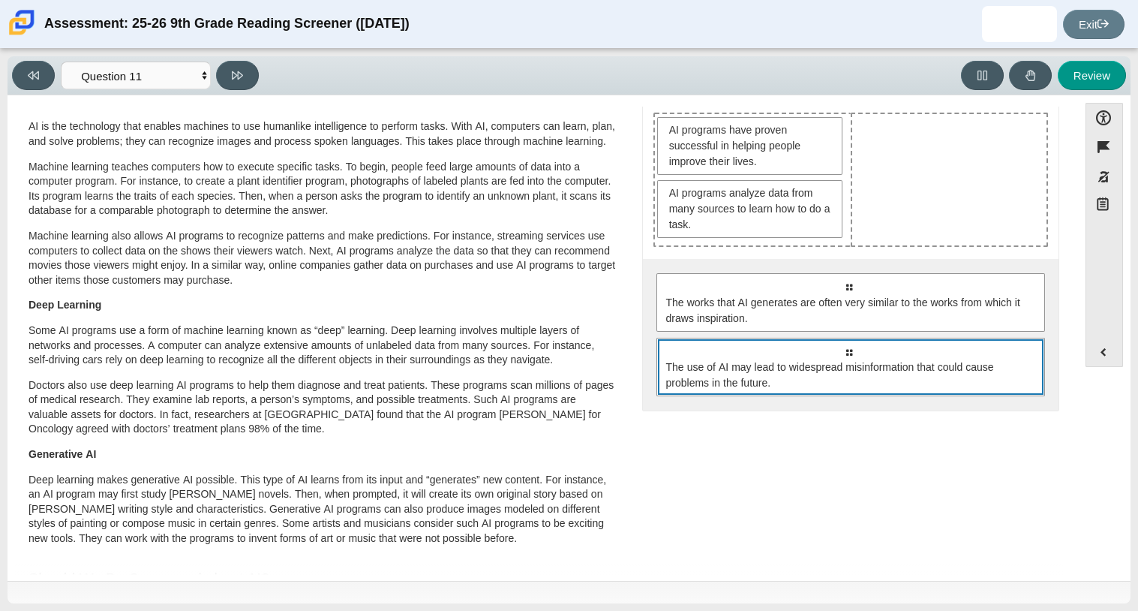
scroll to position [104, 0]
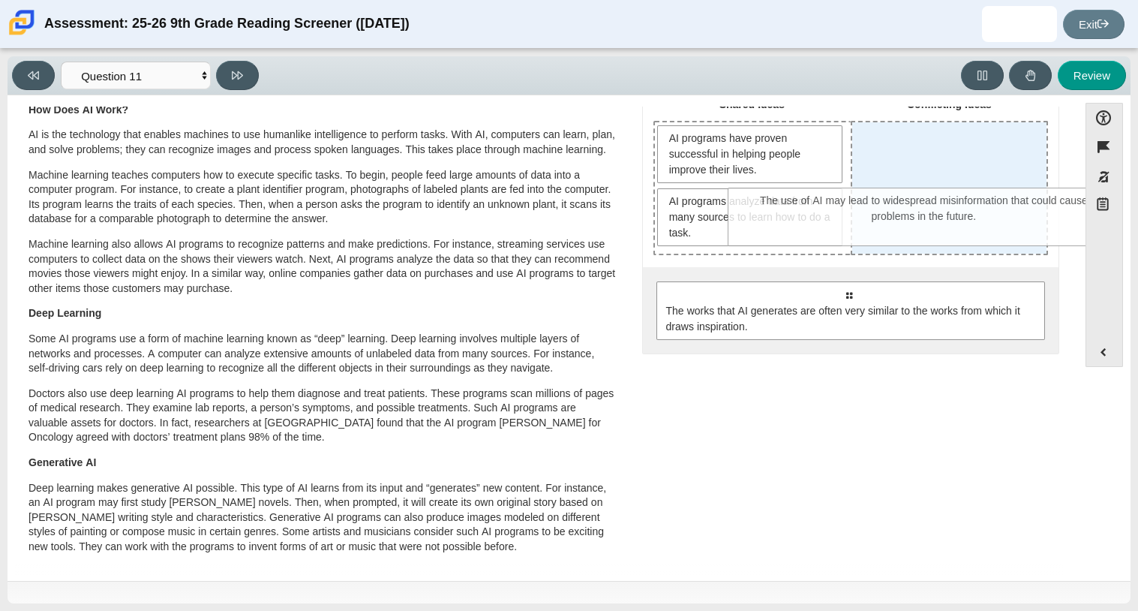
drag, startPoint x: 796, startPoint y: 365, endPoint x: 873, endPoint y: 209, distance: 174.5
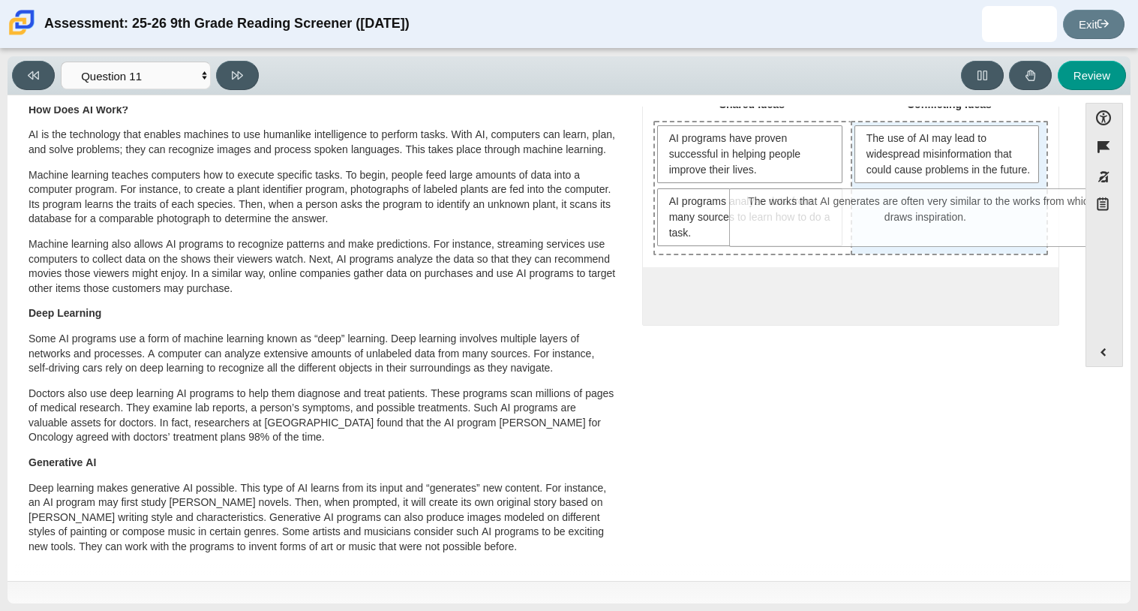
drag, startPoint x: 856, startPoint y: 292, endPoint x: 933, endPoint y: 200, distance: 119.8
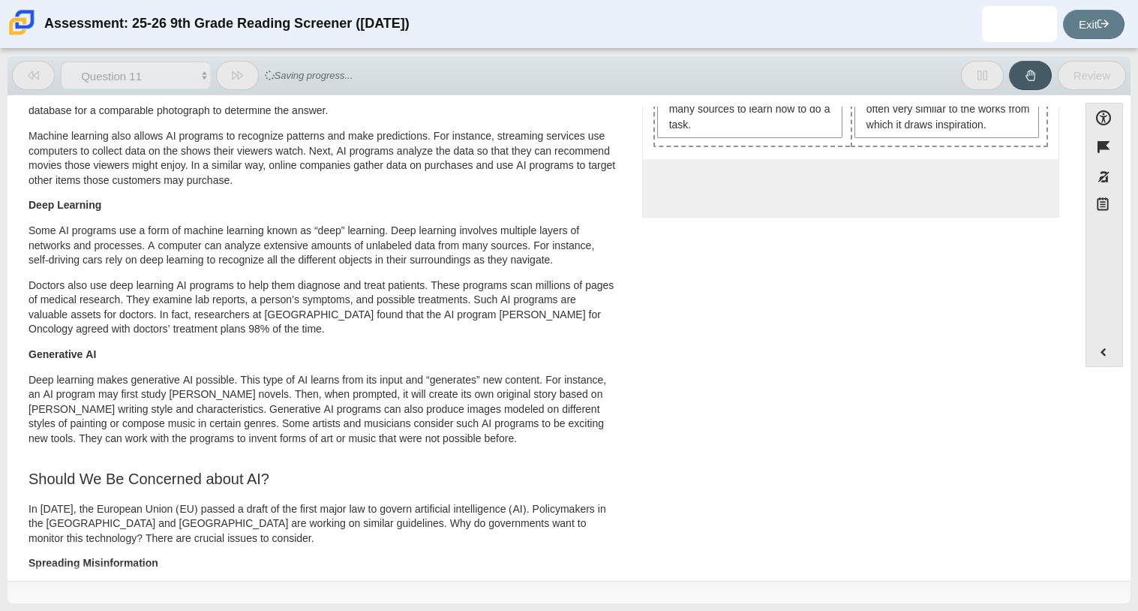
scroll to position [217, 0]
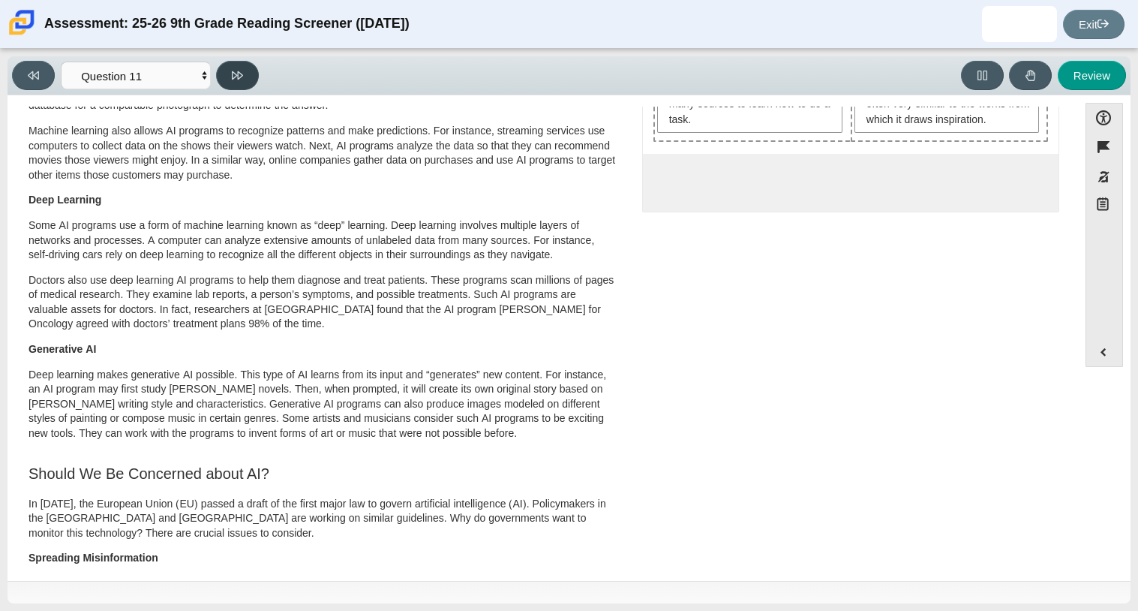
click at [229, 80] on button at bounding box center [237, 75] width 43 height 29
select select "c3effed4-44ce-4a19-bd96-1787f34e9b4c"
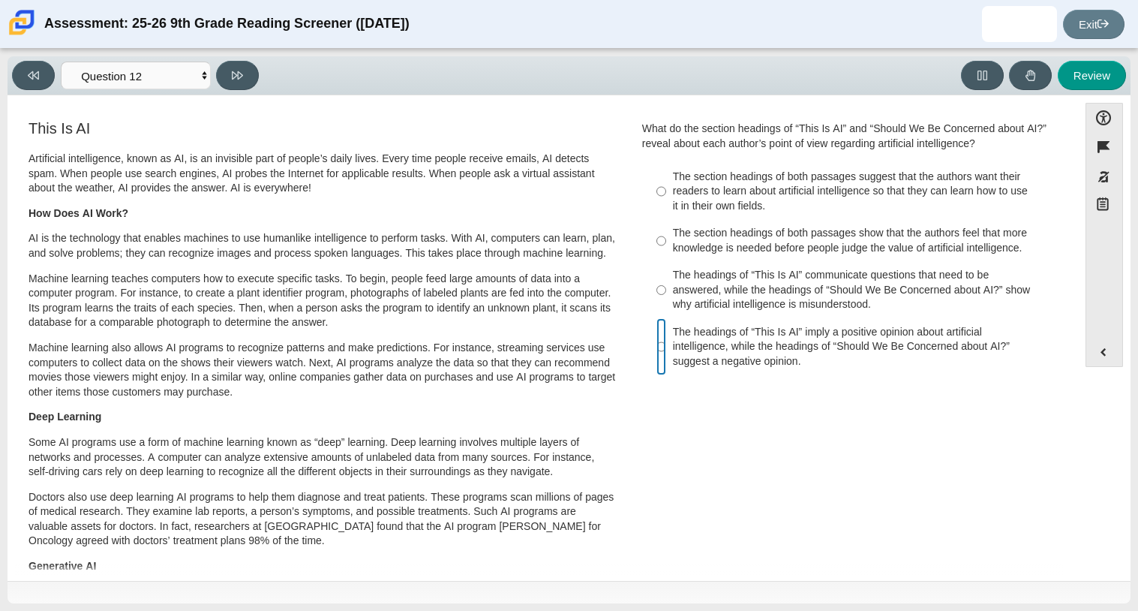
click at [657, 348] on input "The headings of “This Is AI” imply a positive opinion about artificial intellig…" at bounding box center [662, 346] width 10 height 57
radio input "true"
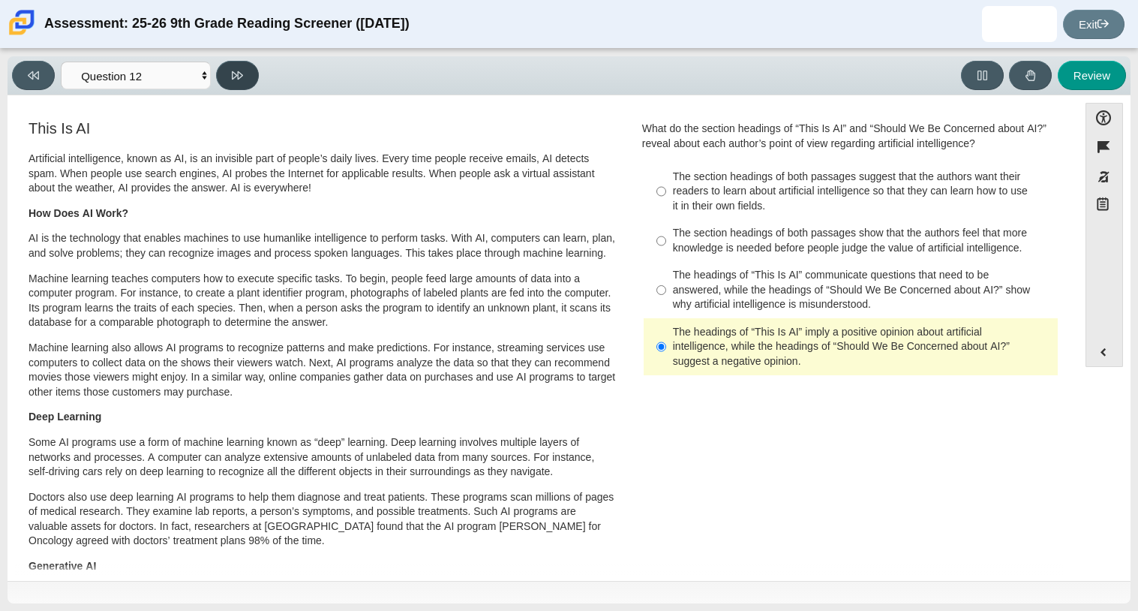
click at [236, 73] on icon at bounding box center [237, 75] width 11 height 8
select select "review"
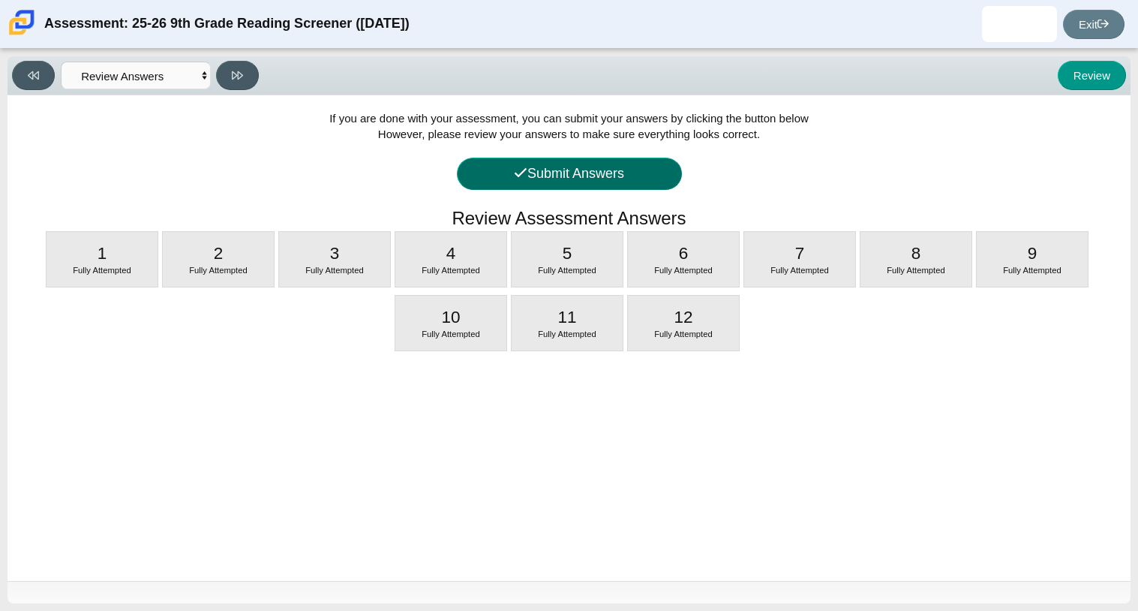
click at [476, 189] on button "Submit Answers" at bounding box center [569, 174] width 225 height 32
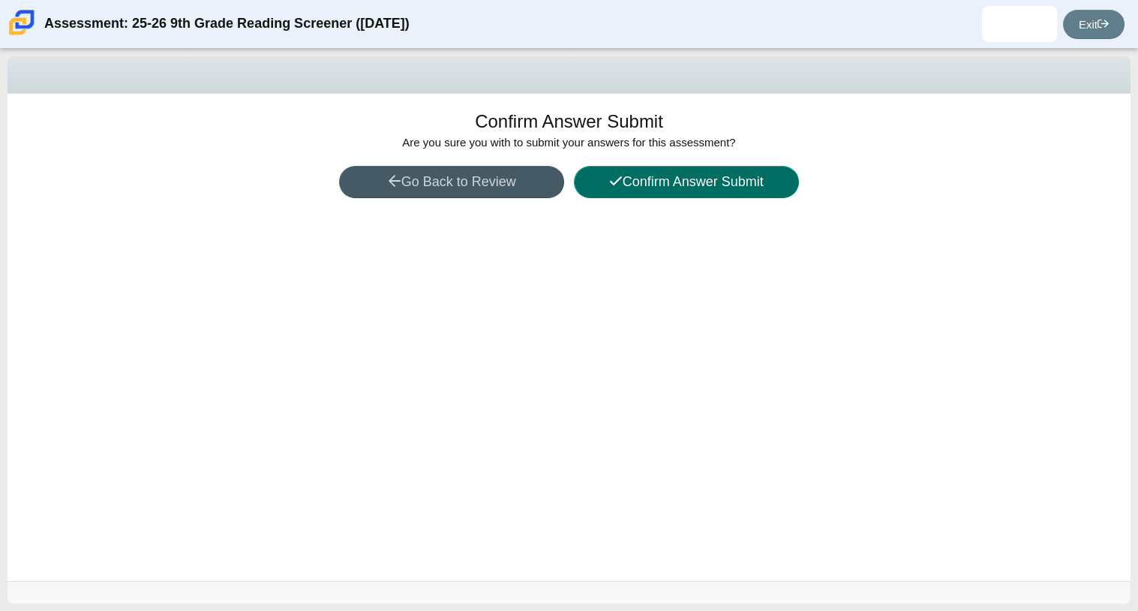
click at [663, 190] on button "Confirm Answer Submit" at bounding box center [686, 182] width 225 height 32
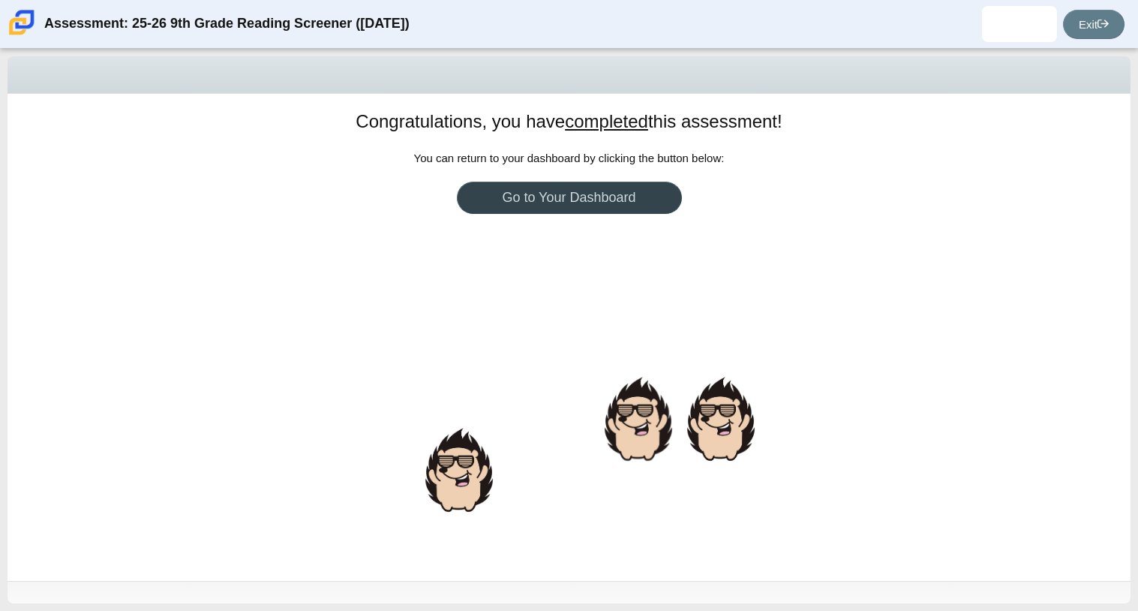
click at [642, 207] on link "Go to Your Dashboard" at bounding box center [569, 198] width 225 height 32
